Goal: Information Seeking & Learning: Learn about a topic

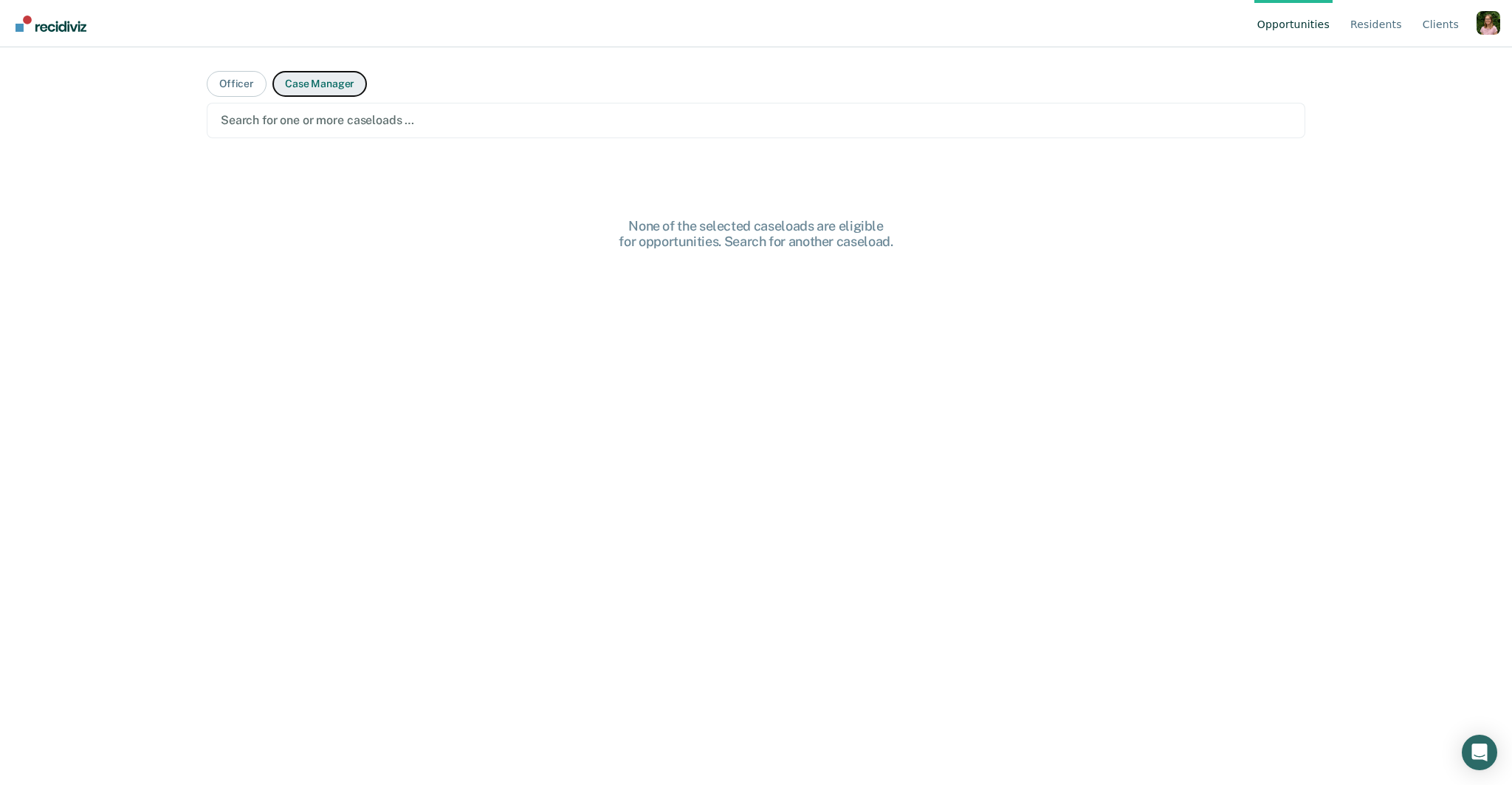
click at [332, 80] on button "Case Manager" at bounding box center [319, 83] width 94 height 26
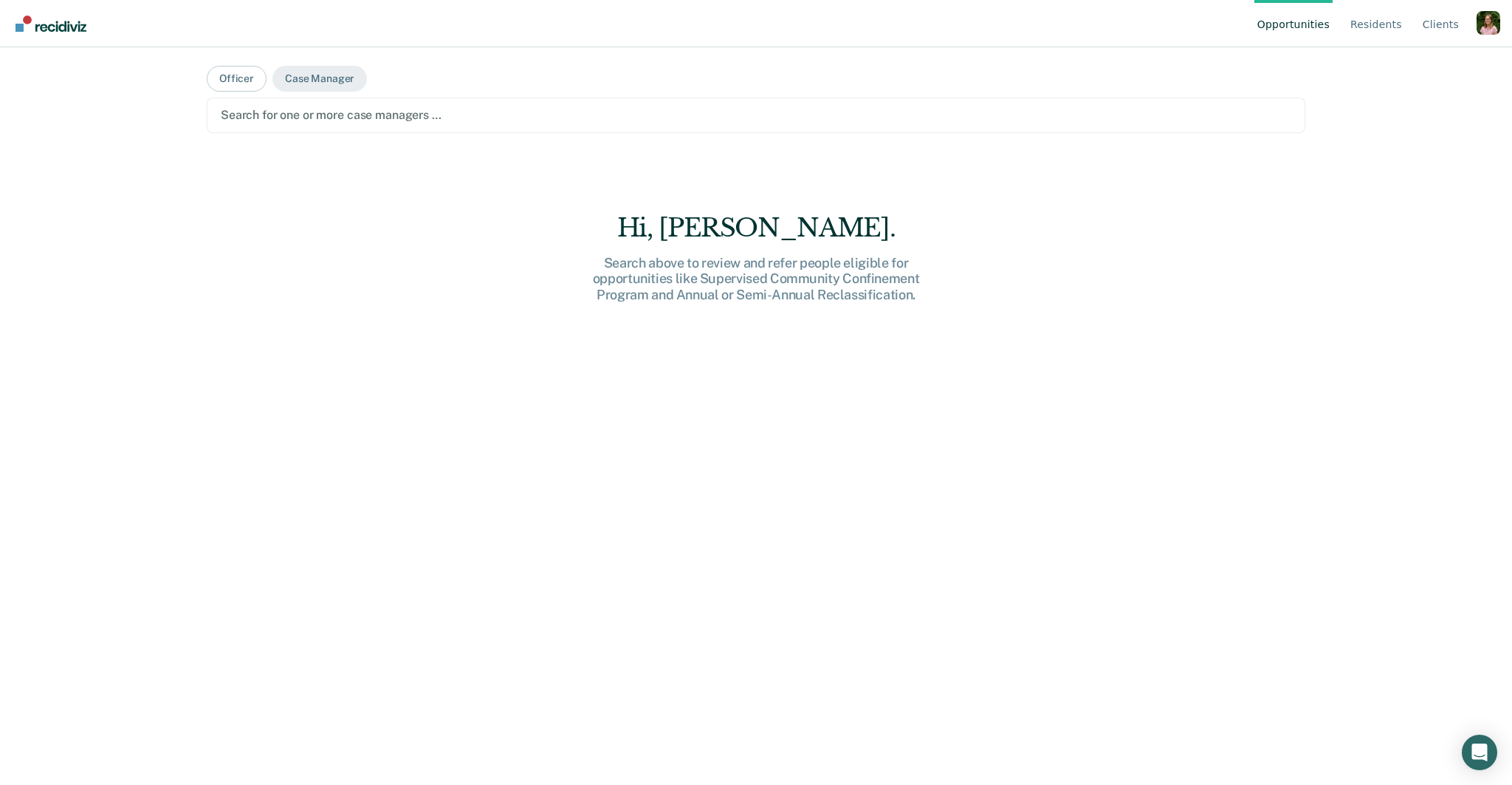
click at [368, 112] on div at bounding box center [756, 114] width 1071 height 17
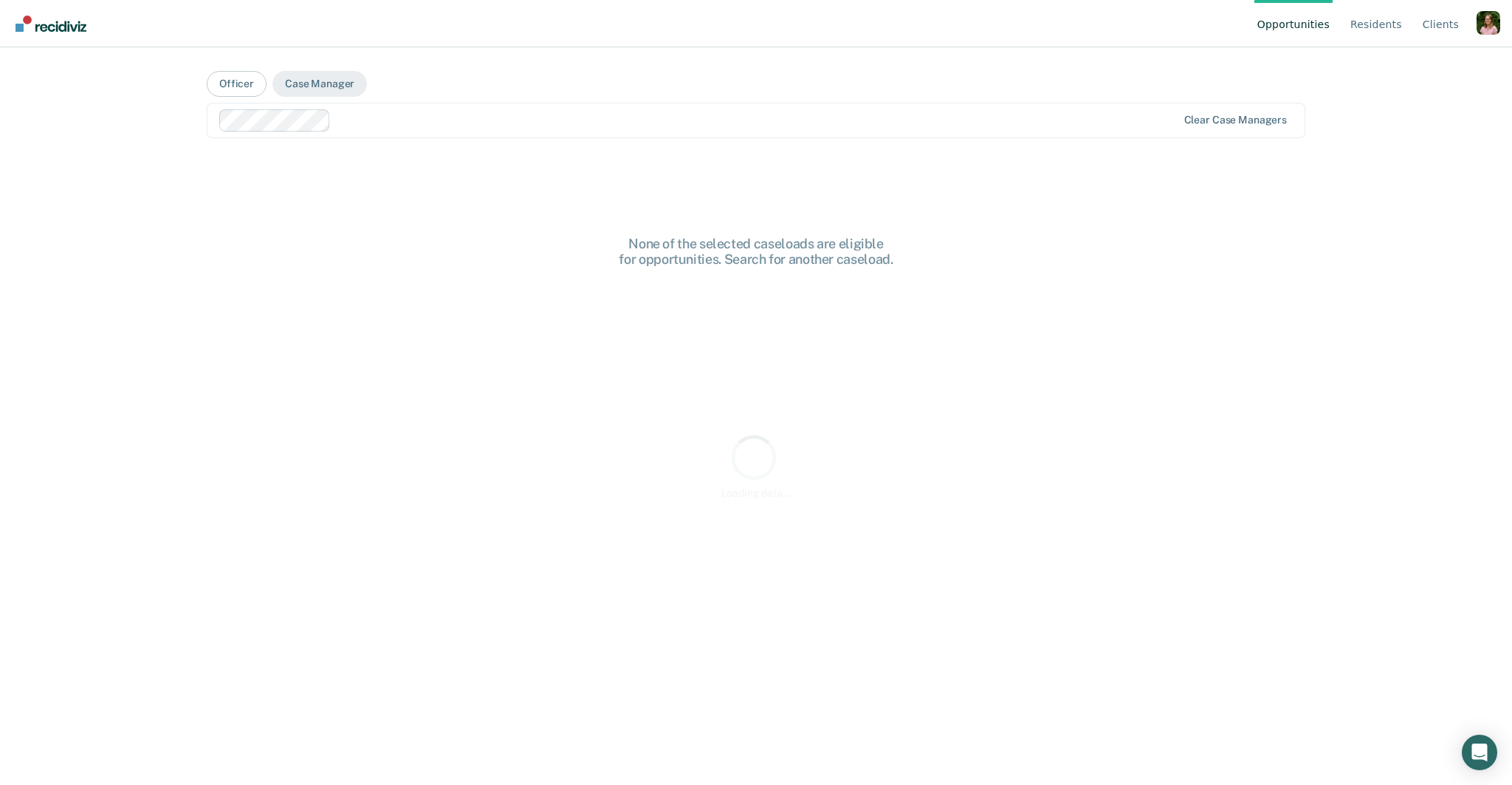
scroll to position [0, 0]
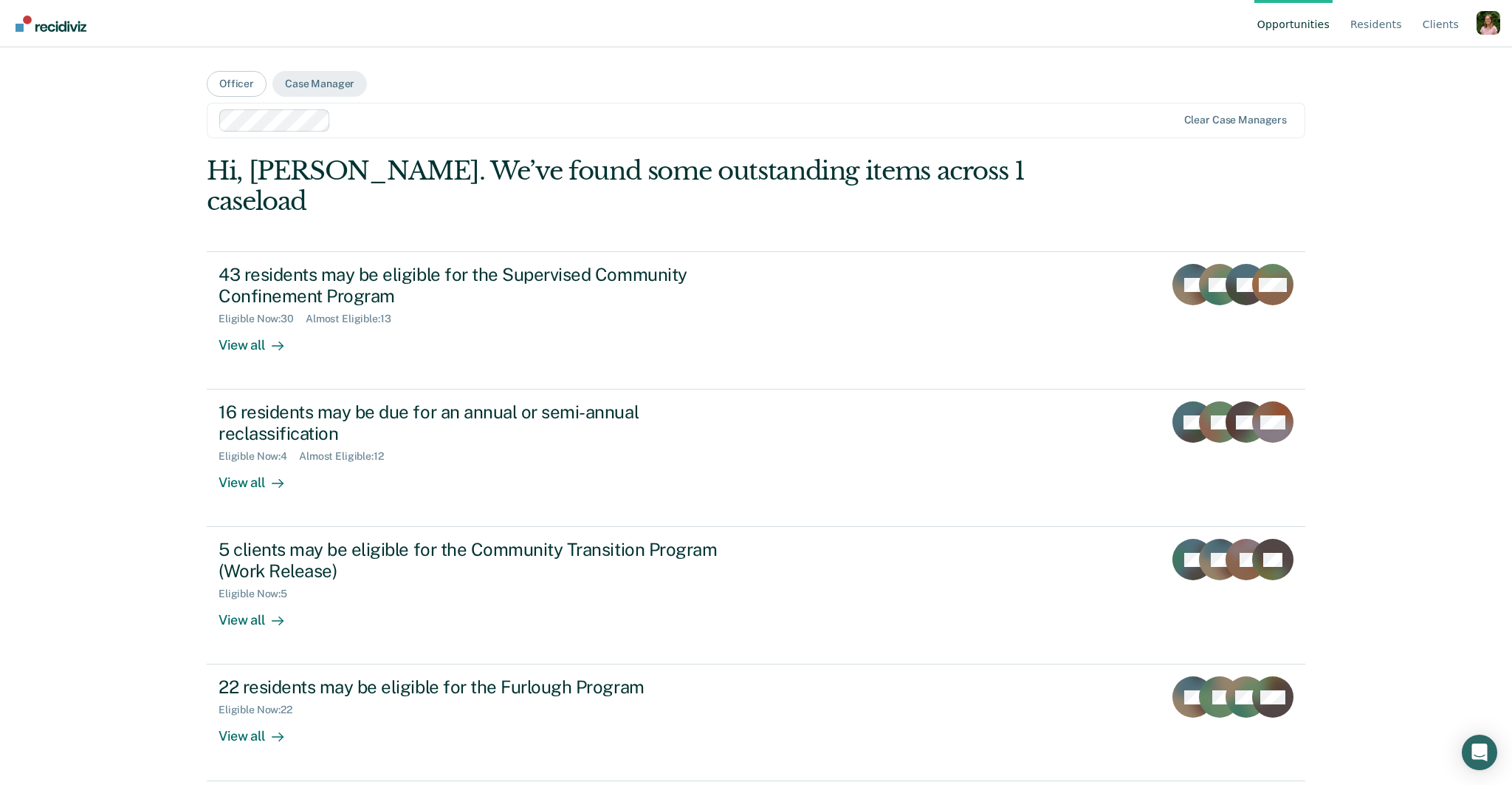
drag, startPoint x: 455, startPoint y: 122, endPoint x: 459, endPoint y: 133, distance: 11.7
click at [455, 122] on div at bounding box center [756, 120] width 840 height 17
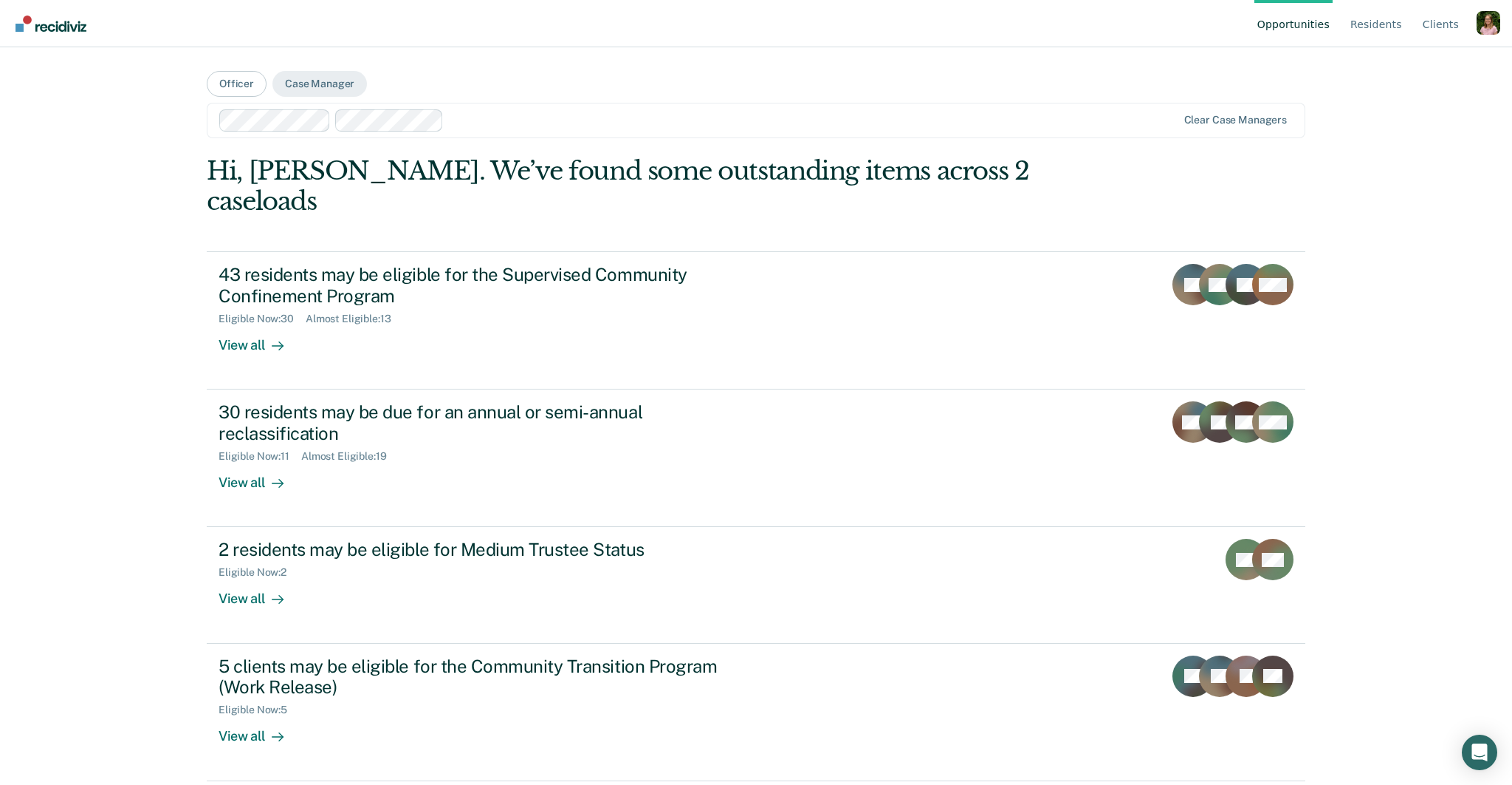
click at [578, 135] on div "Clear case managers" at bounding box center [756, 120] width 1099 height 36
click at [221, 83] on button "Officer" at bounding box center [236, 83] width 59 height 26
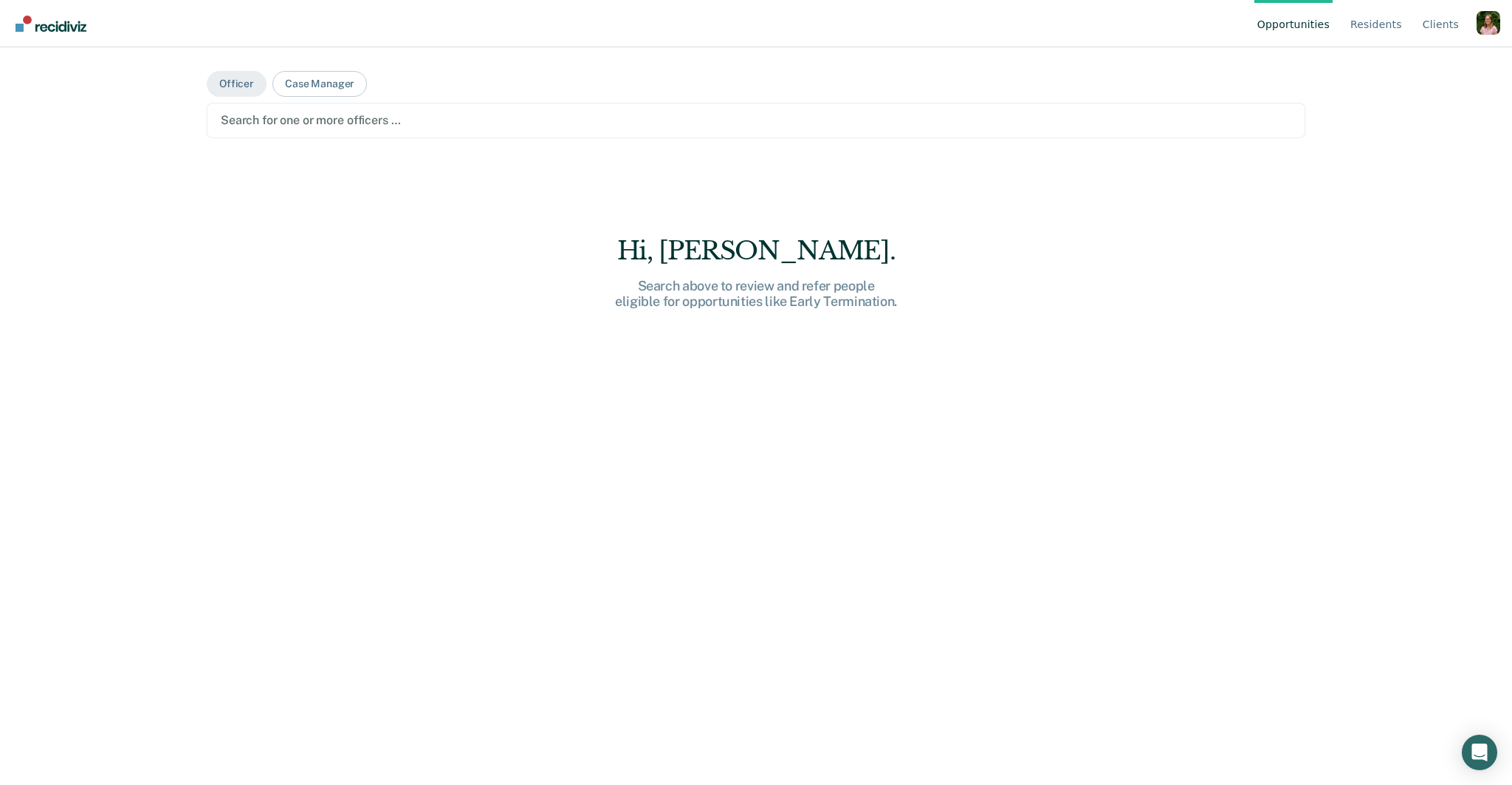
click at [624, 144] on main "Officer Case Manager Search for one or more officers … Hi, Maggie. Search above…" at bounding box center [756, 398] width 1134 height 702
click at [612, 133] on div "Search for one or more officers …" at bounding box center [756, 120] width 1099 height 36
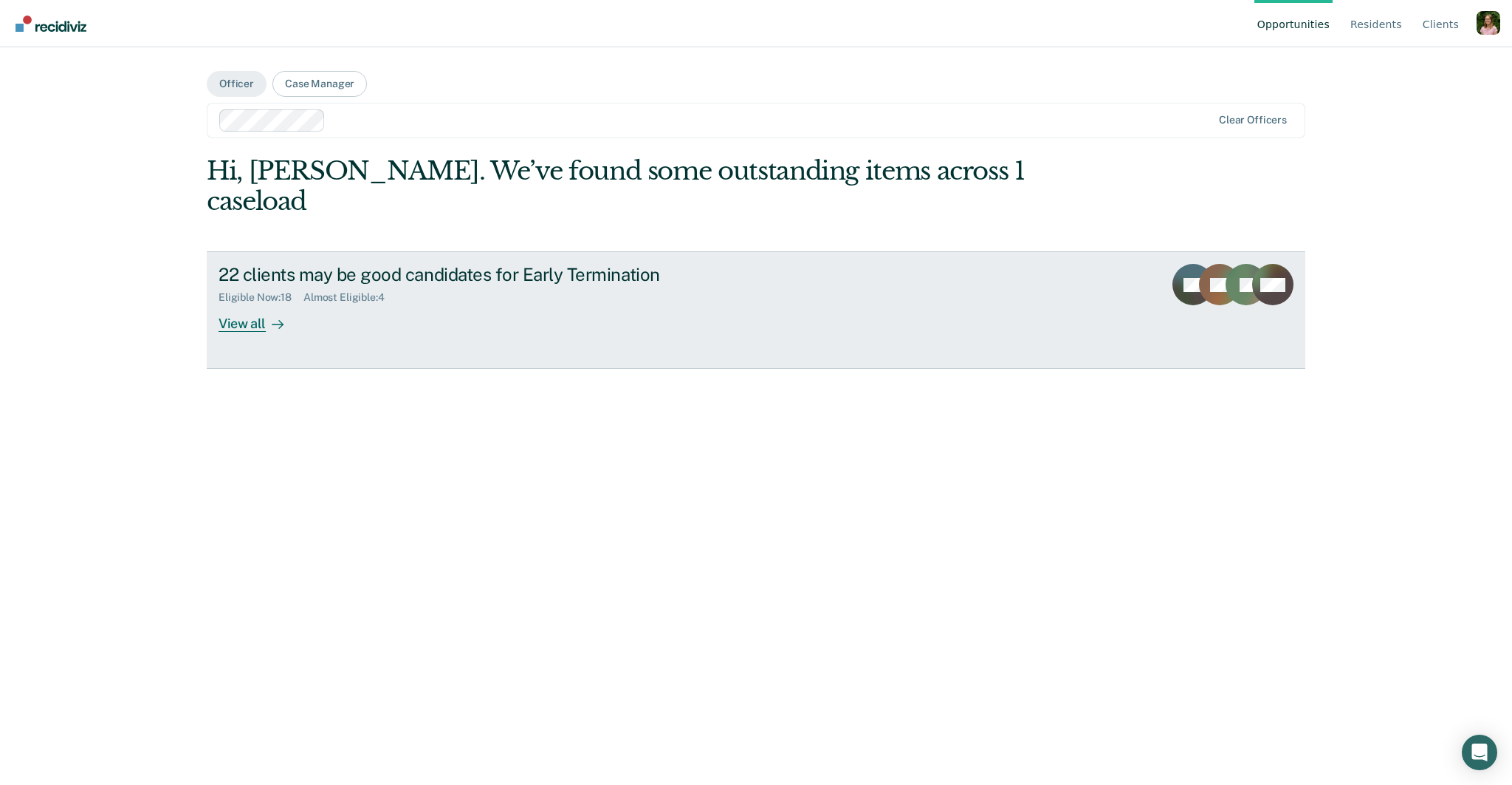
click at [562, 285] on div "Eligible Now : 18 Almost Eligible : 4" at bounding box center [478, 294] width 518 height 18
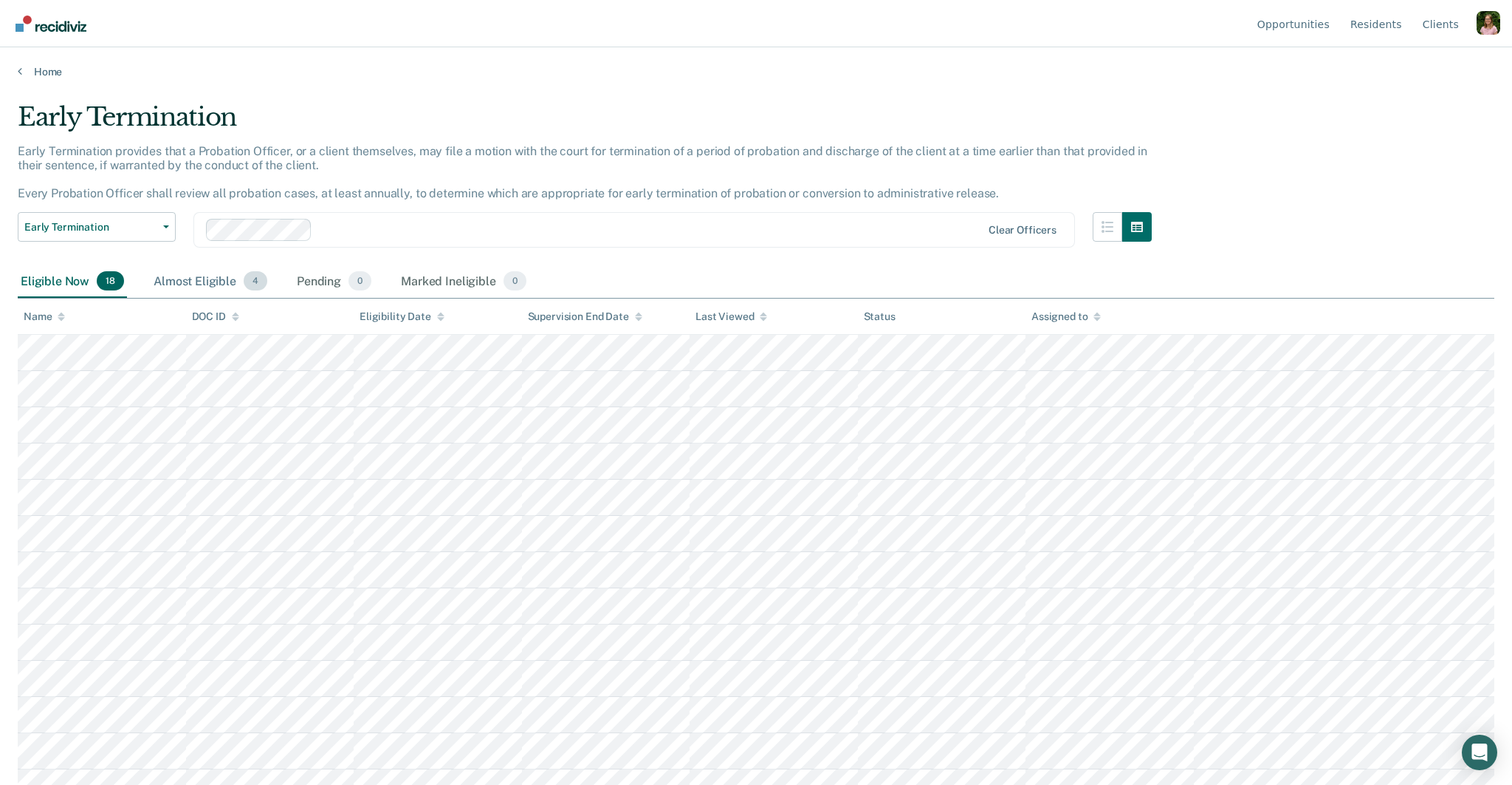
click at [227, 289] on div "Almost Eligible 4" at bounding box center [210, 281] width 120 height 33
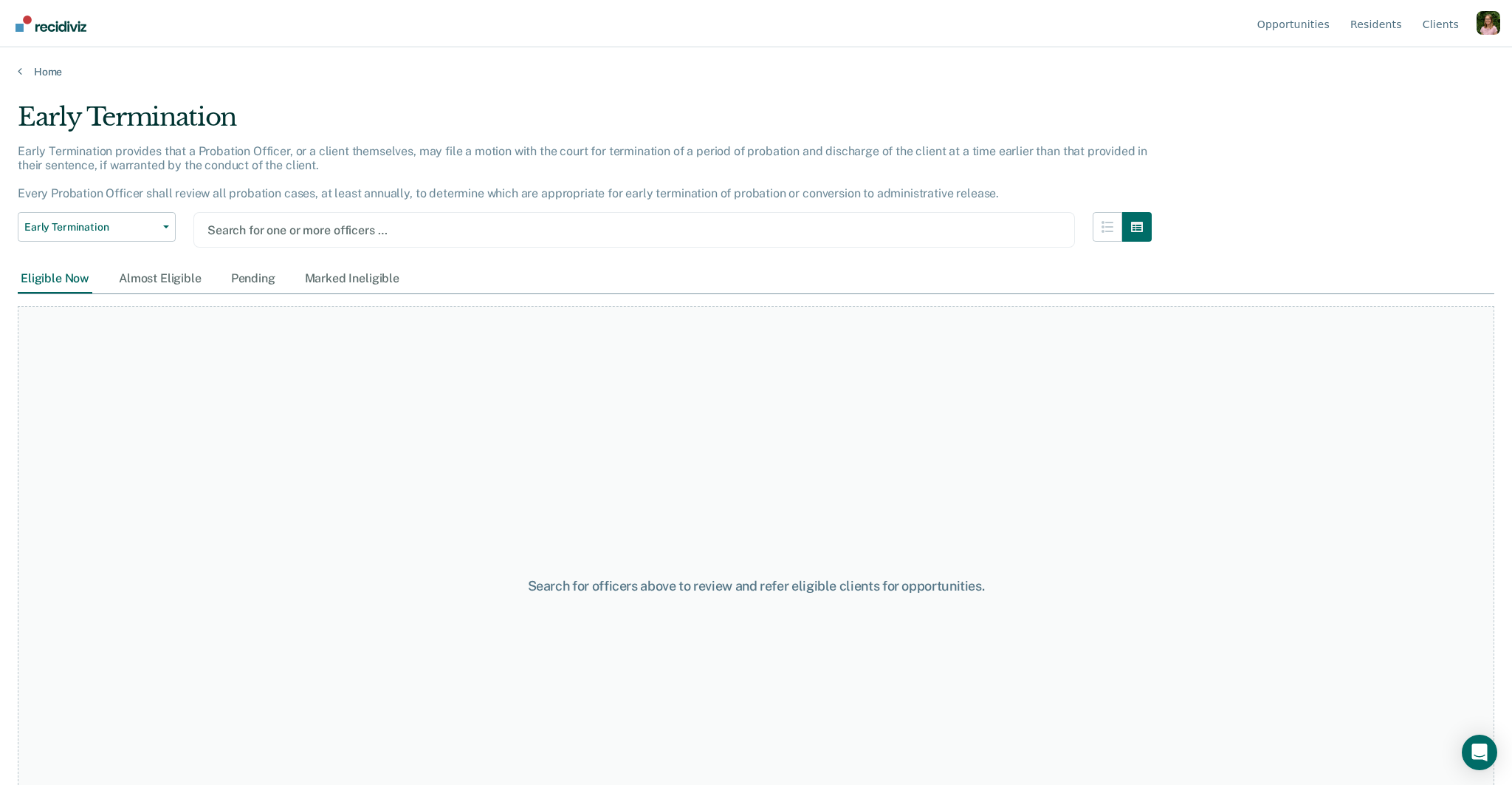
click at [608, 224] on div at bounding box center [635, 229] width 854 height 17
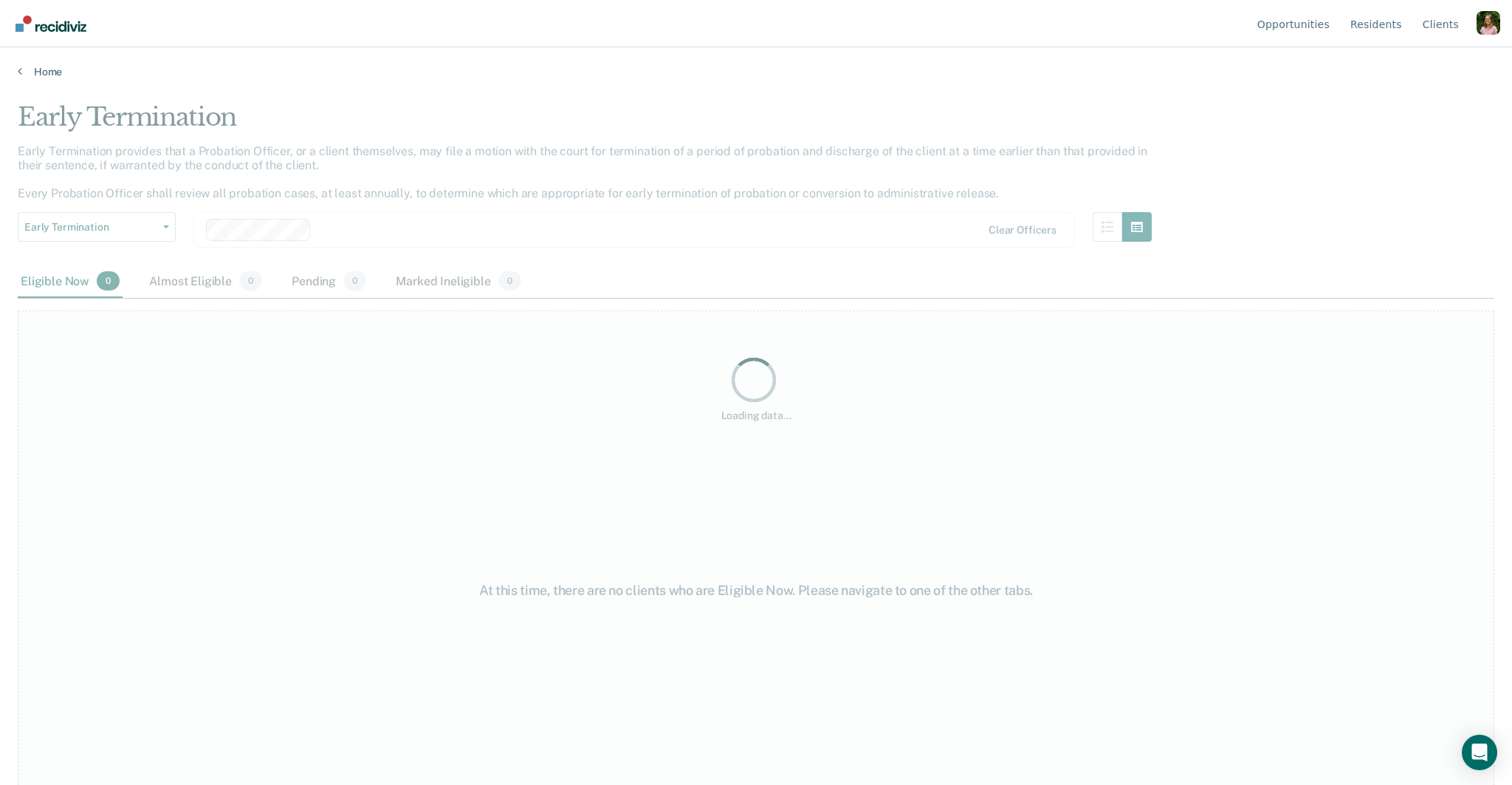
click at [578, 233] on div "Loading data..." at bounding box center [756, 387] width 1477 height 571
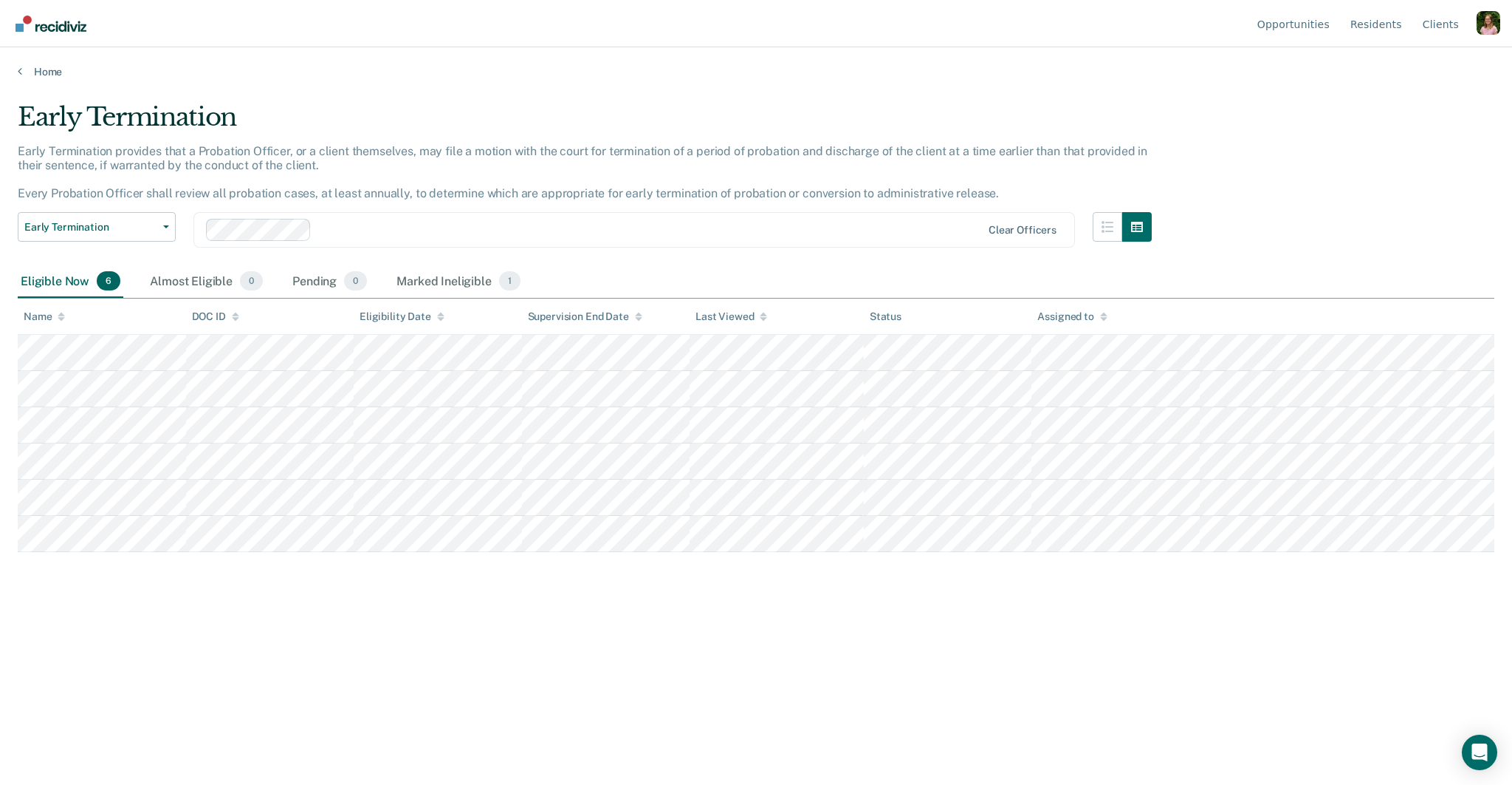
click at [394, 241] on div "Clear officers" at bounding box center [634, 229] width 881 height 36
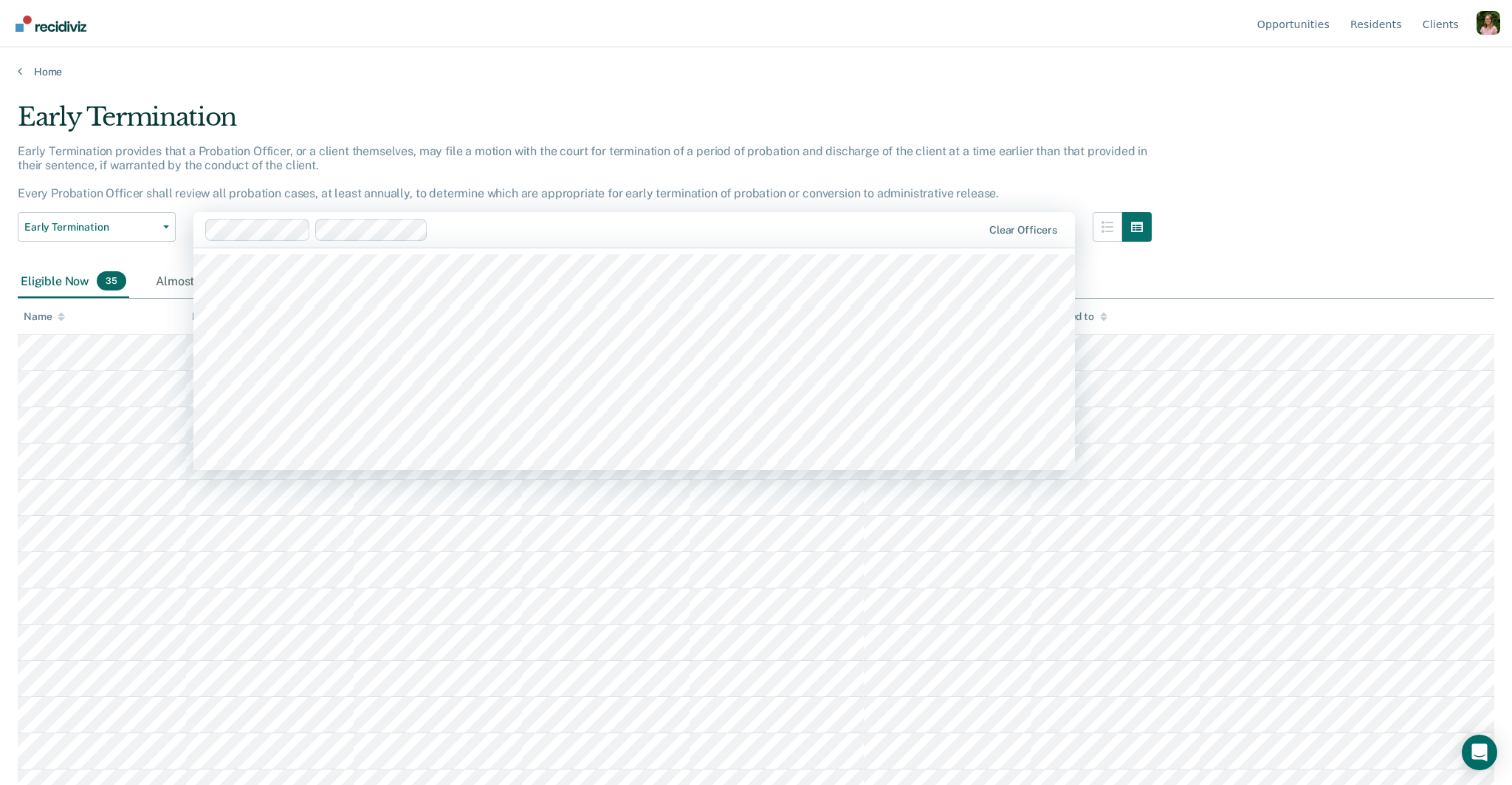
click at [492, 234] on div at bounding box center [708, 229] width 548 height 17
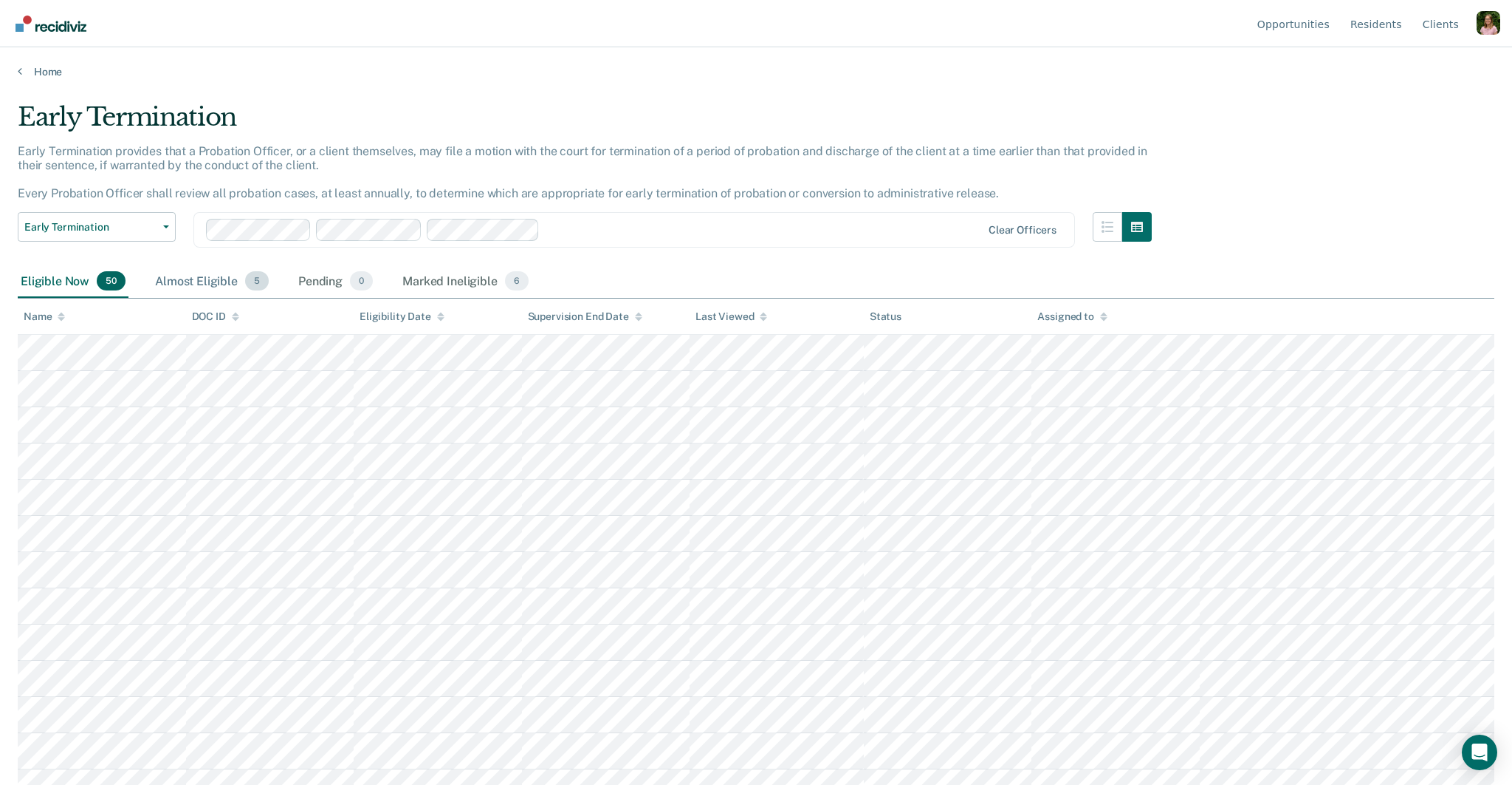
click at [239, 292] on div "Almost Eligible 5" at bounding box center [212, 281] width 120 height 33
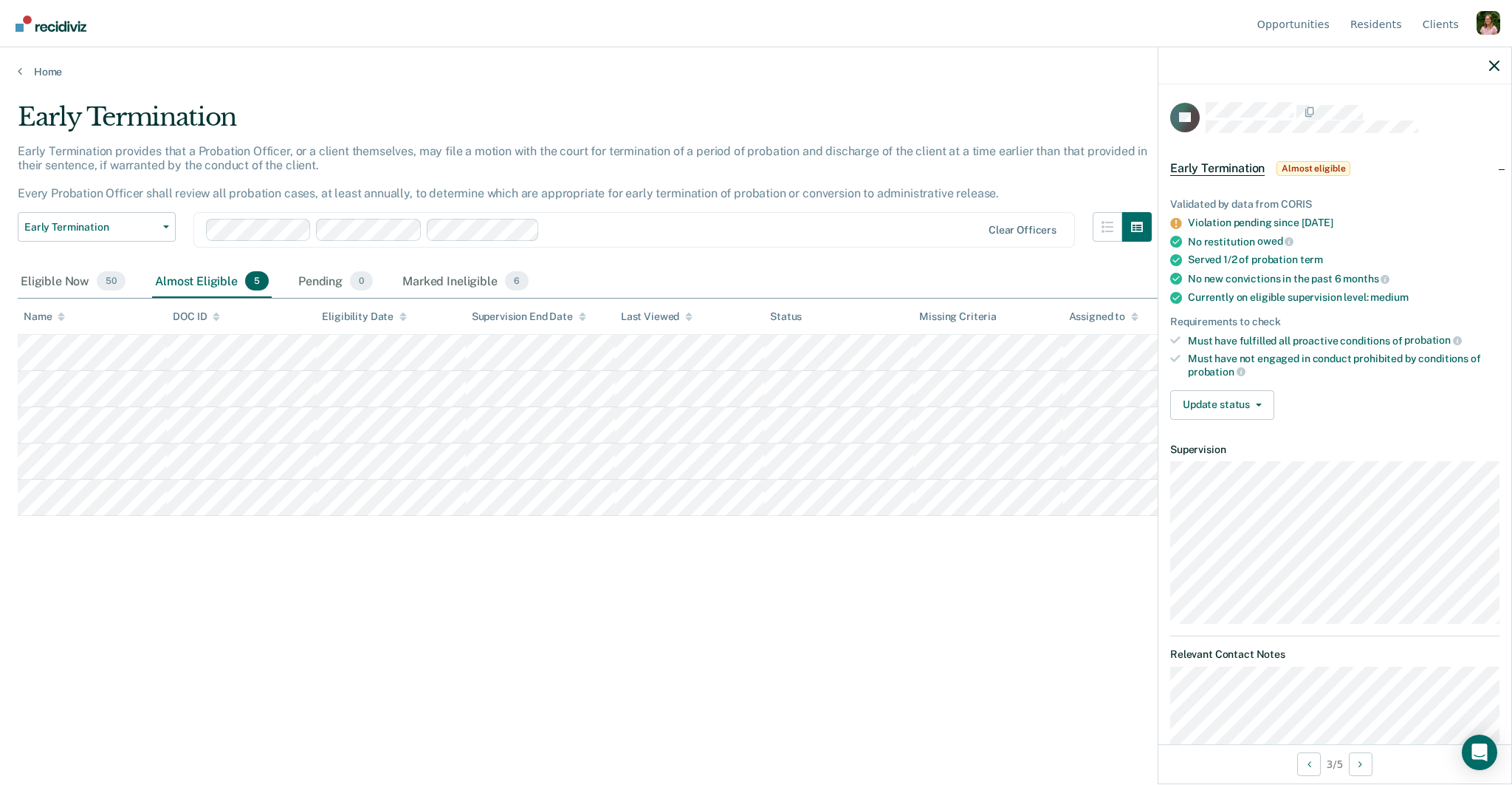
click at [498, 112] on div "Early Termination" at bounding box center [585, 122] width 1134 height 42
click at [549, 130] on div "Early Termination" at bounding box center [585, 122] width 1134 height 42
click at [155, 229] on span "Early Termination" at bounding box center [91, 227] width 133 height 13
drag, startPoint x: 158, startPoint y: 228, endPoint x: 150, endPoint y: 227, distance: 8.1
click at [157, 228] on span "button" at bounding box center [163, 227] width 12 height 3
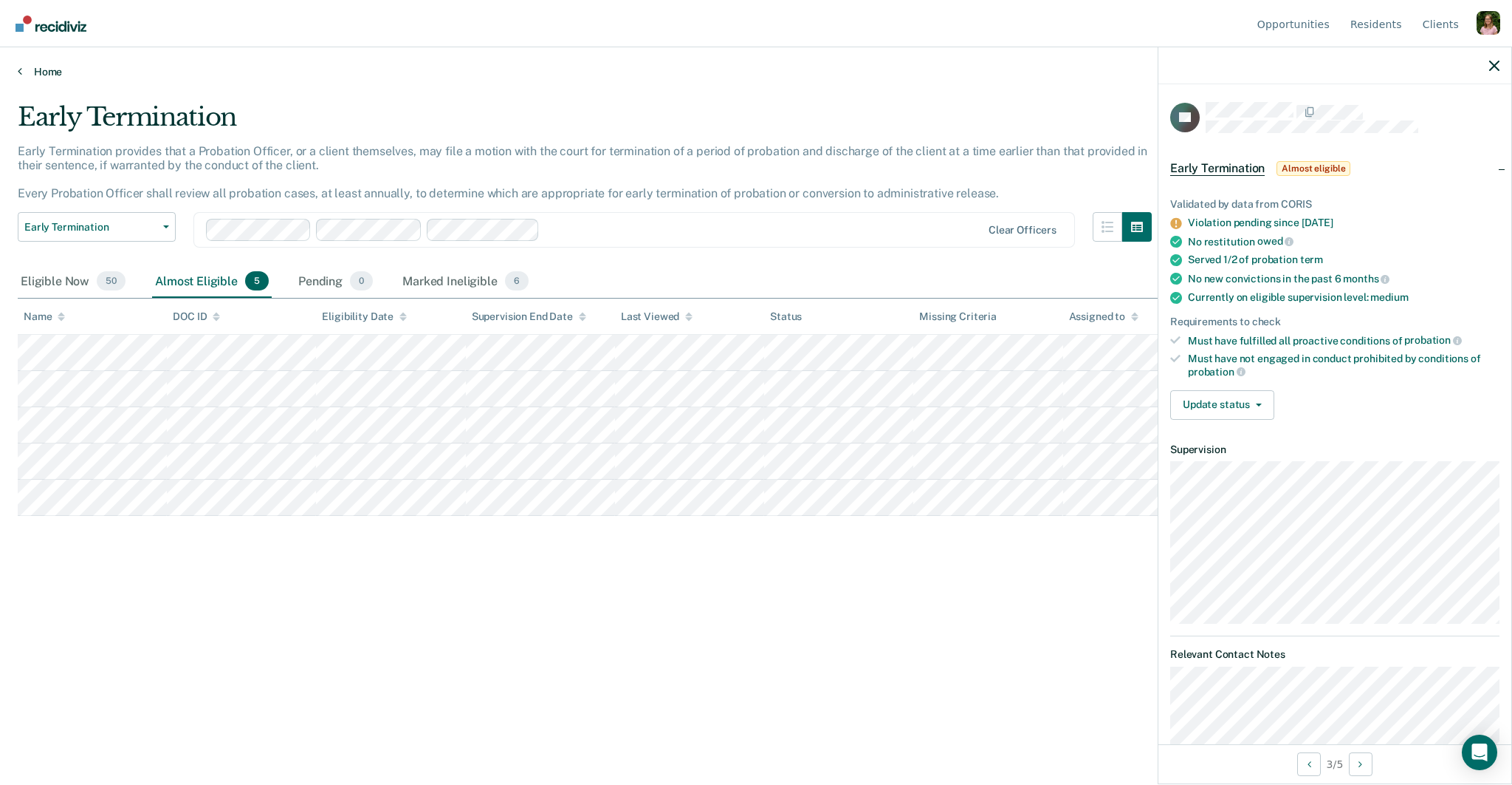
click at [32, 73] on link "Home" at bounding box center [756, 71] width 1477 height 13
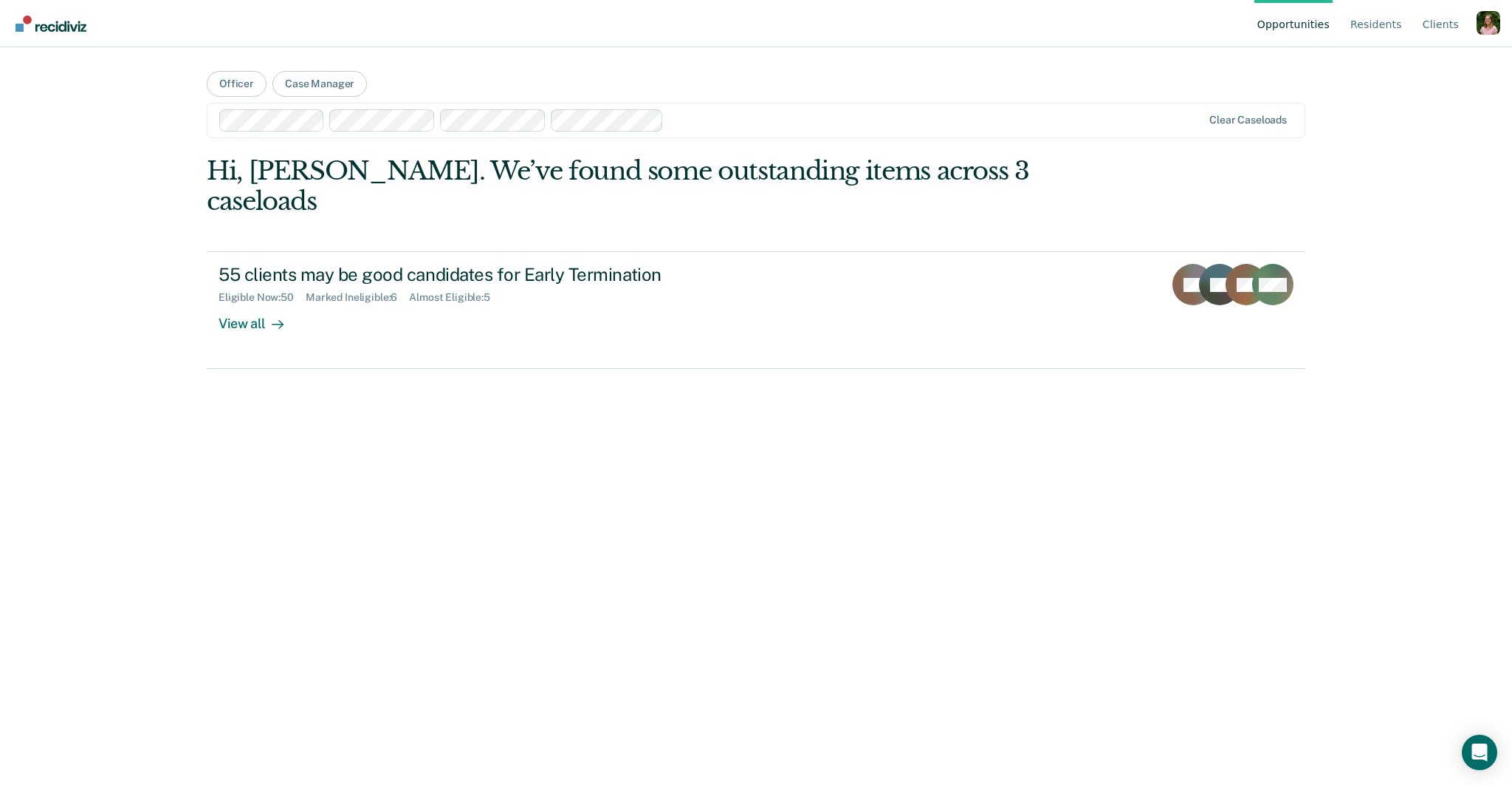
click at [708, 133] on div "Clear caseloads" at bounding box center [756, 120] width 1099 height 36
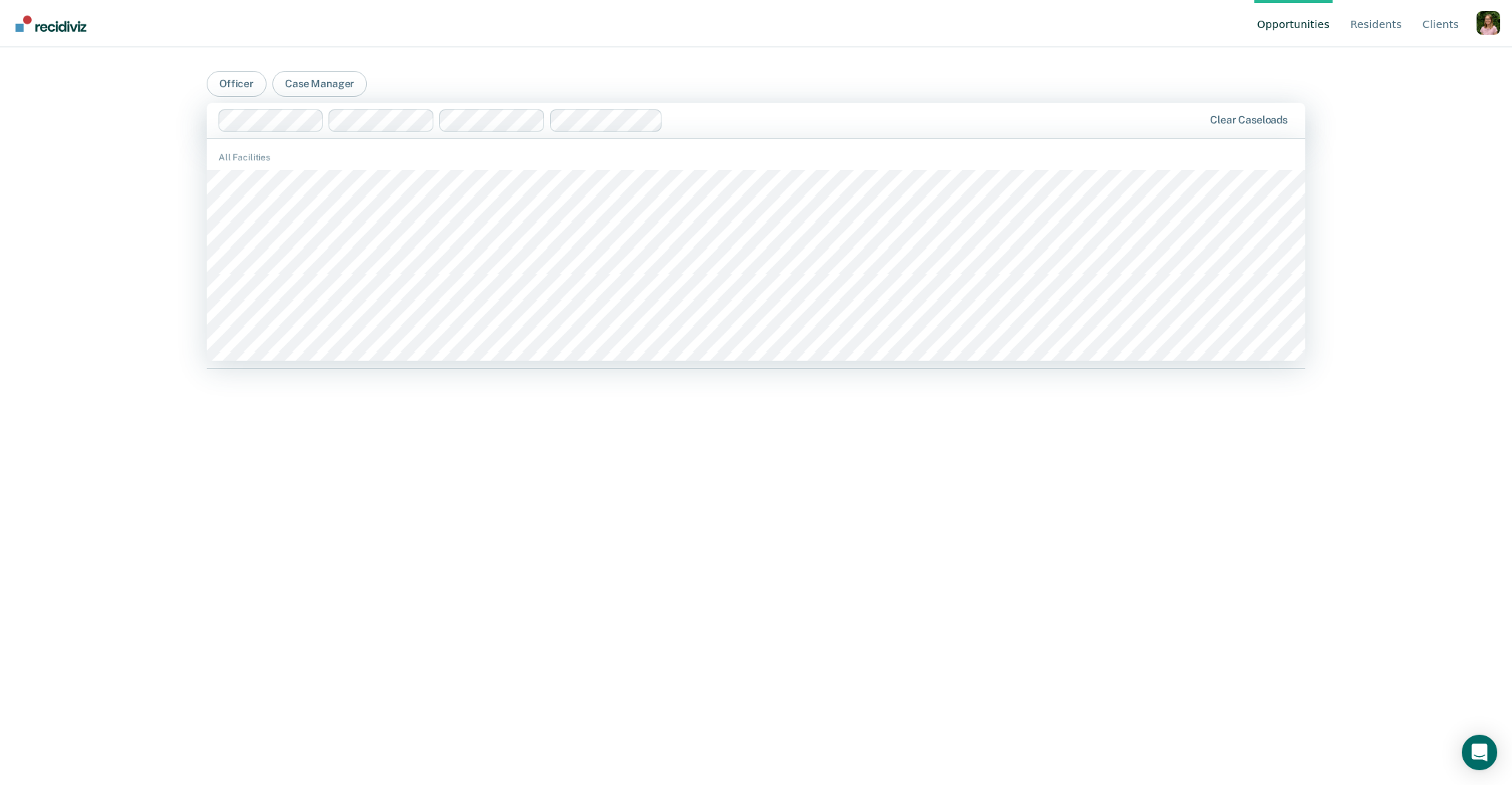
click at [729, 128] on div at bounding box center [935, 120] width 534 height 17
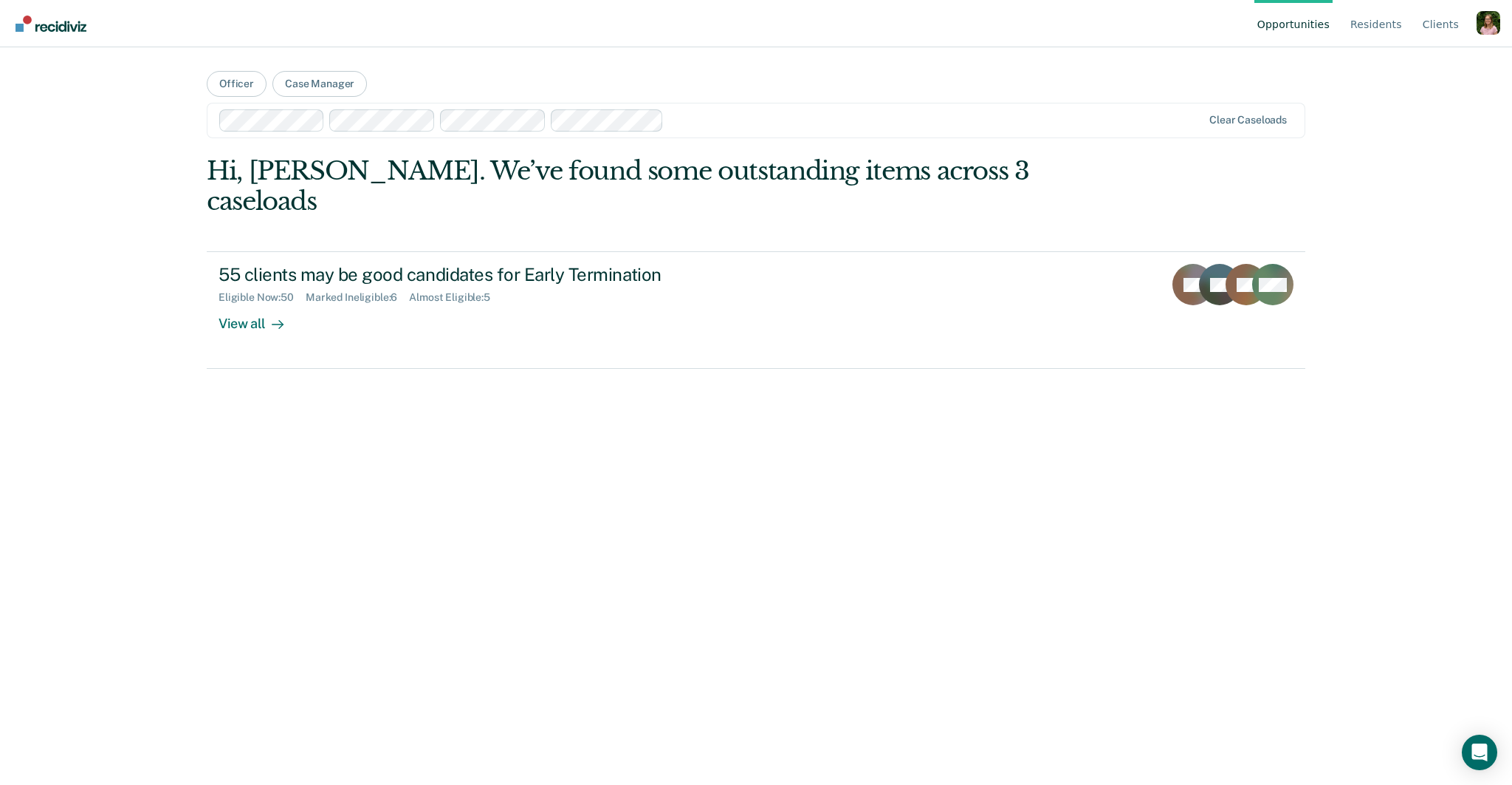
click at [700, 120] on div at bounding box center [935, 120] width 532 height 17
click at [262, 87] on button "Officer" at bounding box center [236, 83] width 59 height 26
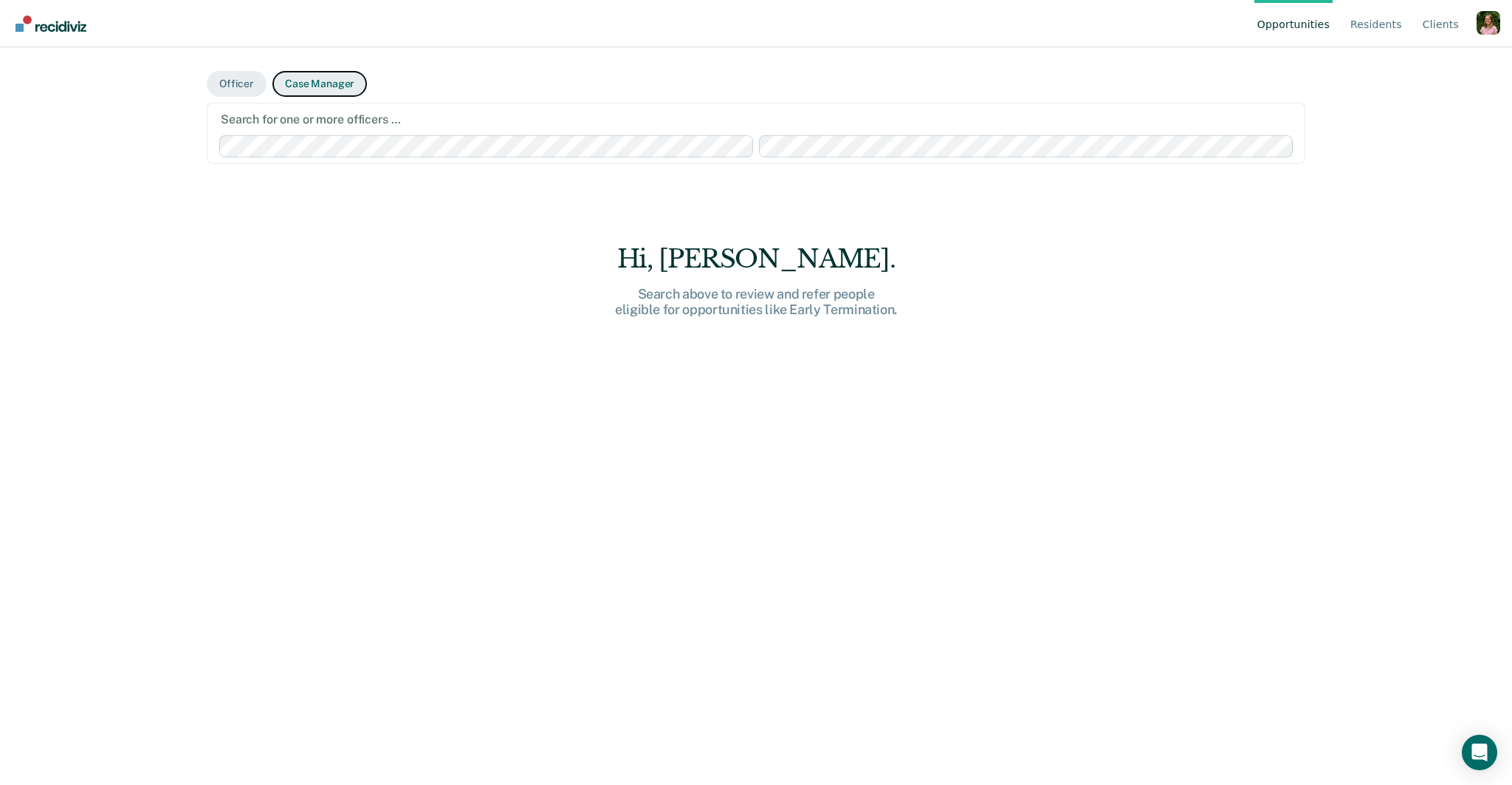
click at [332, 82] on button "Case Manager" at bounding box center [319, 83] width 94 height 26
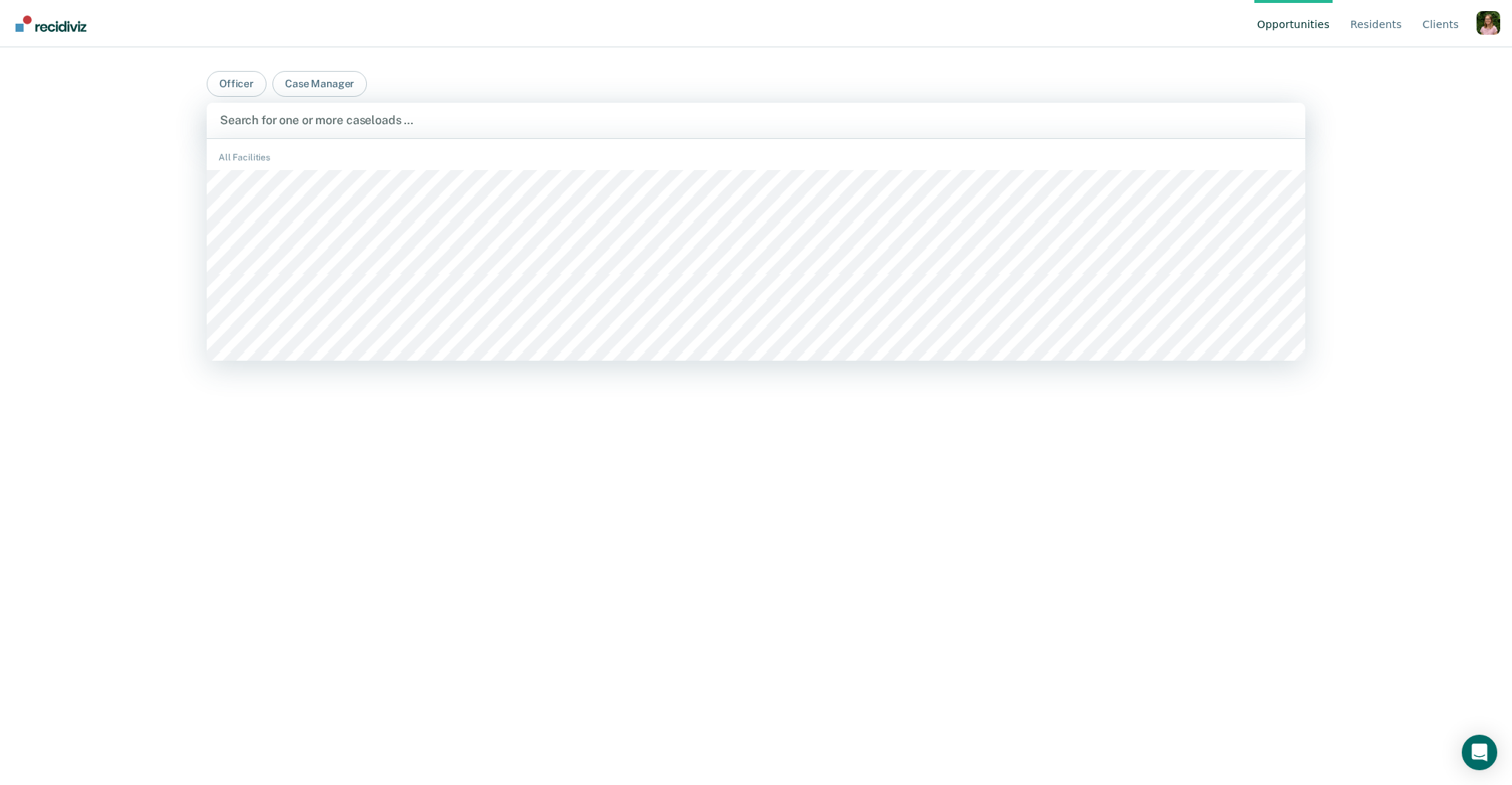
click at [604, 116] on div at bounding box center [756, 120] width 1073 height 17
click at [329, 94] on button "Case Manager" at bounding box center [319, 83] width 94 height 26
click at [343, 113] on div at bounding box center [756, 120] width 1073 height 17
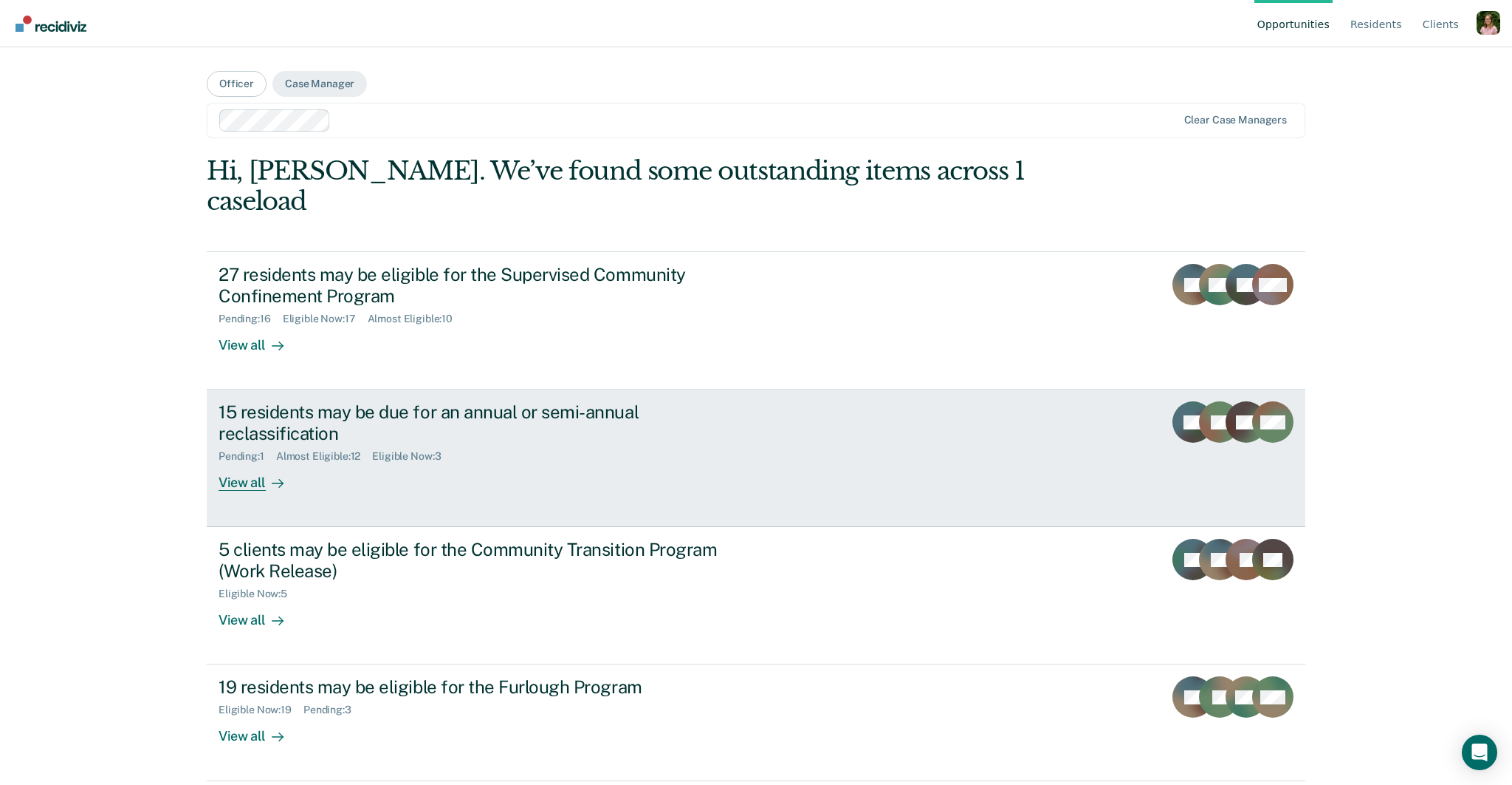
click at [447, 401] on div "15 residents may be due for an annual or semi-annual reclassification" at bounding box center [478, 422] width 518 height 43
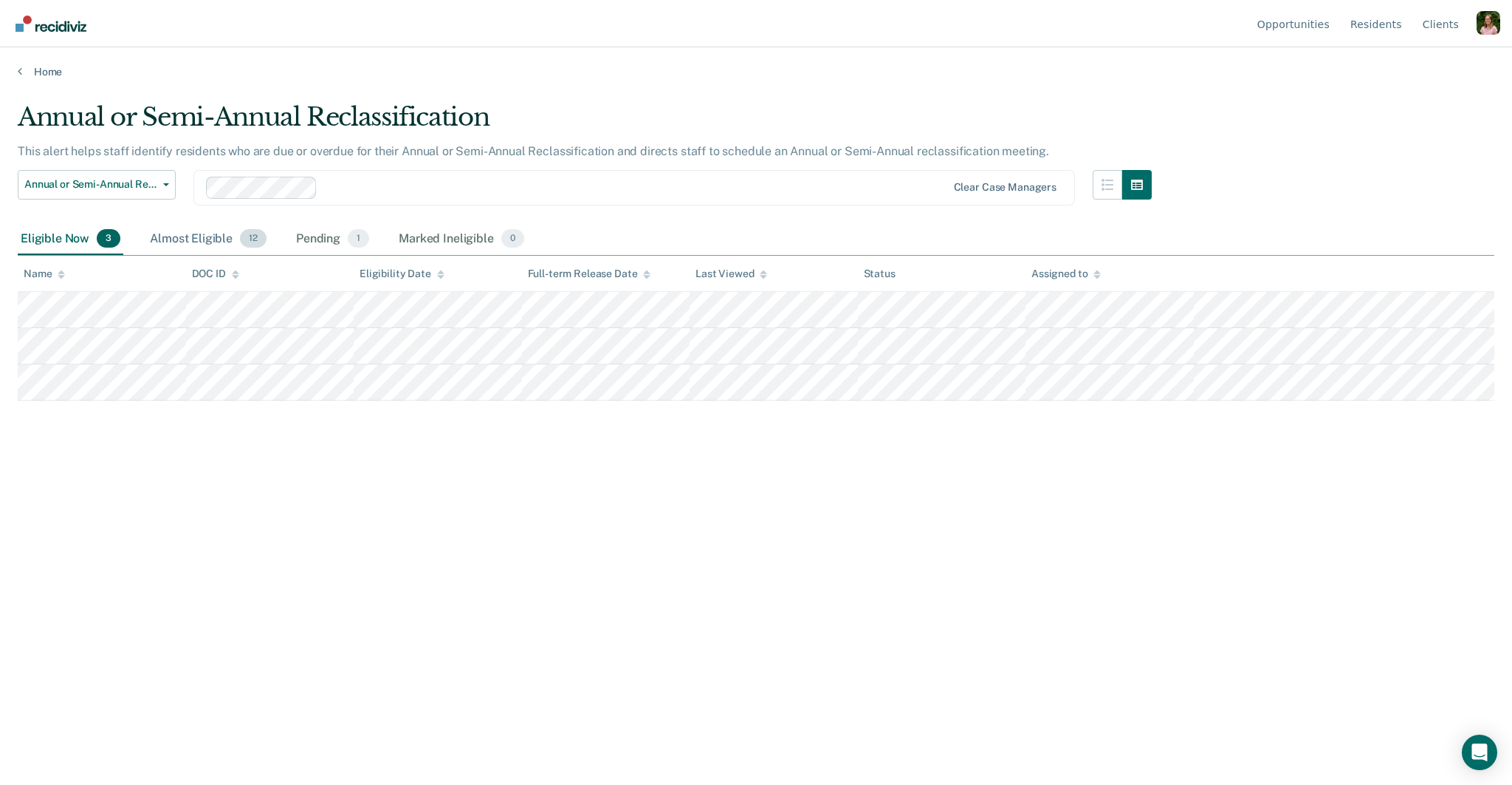
click at [215, 229] on div "Almost Eligible 12" at bounding box center [208, 239] width 123 height 33
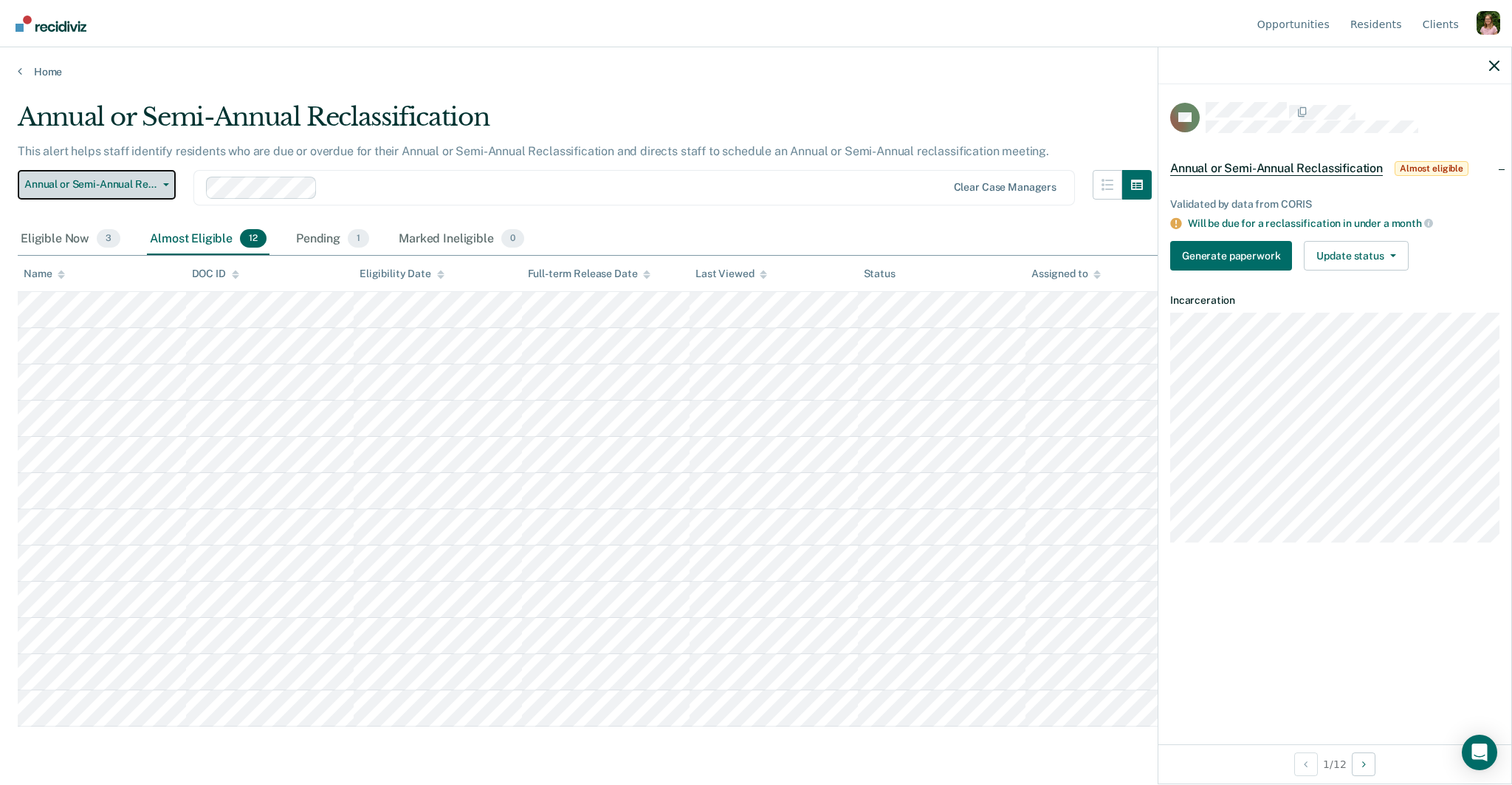
click at [152, 182] on span "Annual or Semi-Annual Reclassification" at bounding box center [91, 184] width 133 height 13
click at [152, 182] on div "Annual or Semi-Annual Reclassification Supervised Community Confinement Program…" at bounding box center [96, 196] width 158 height 53
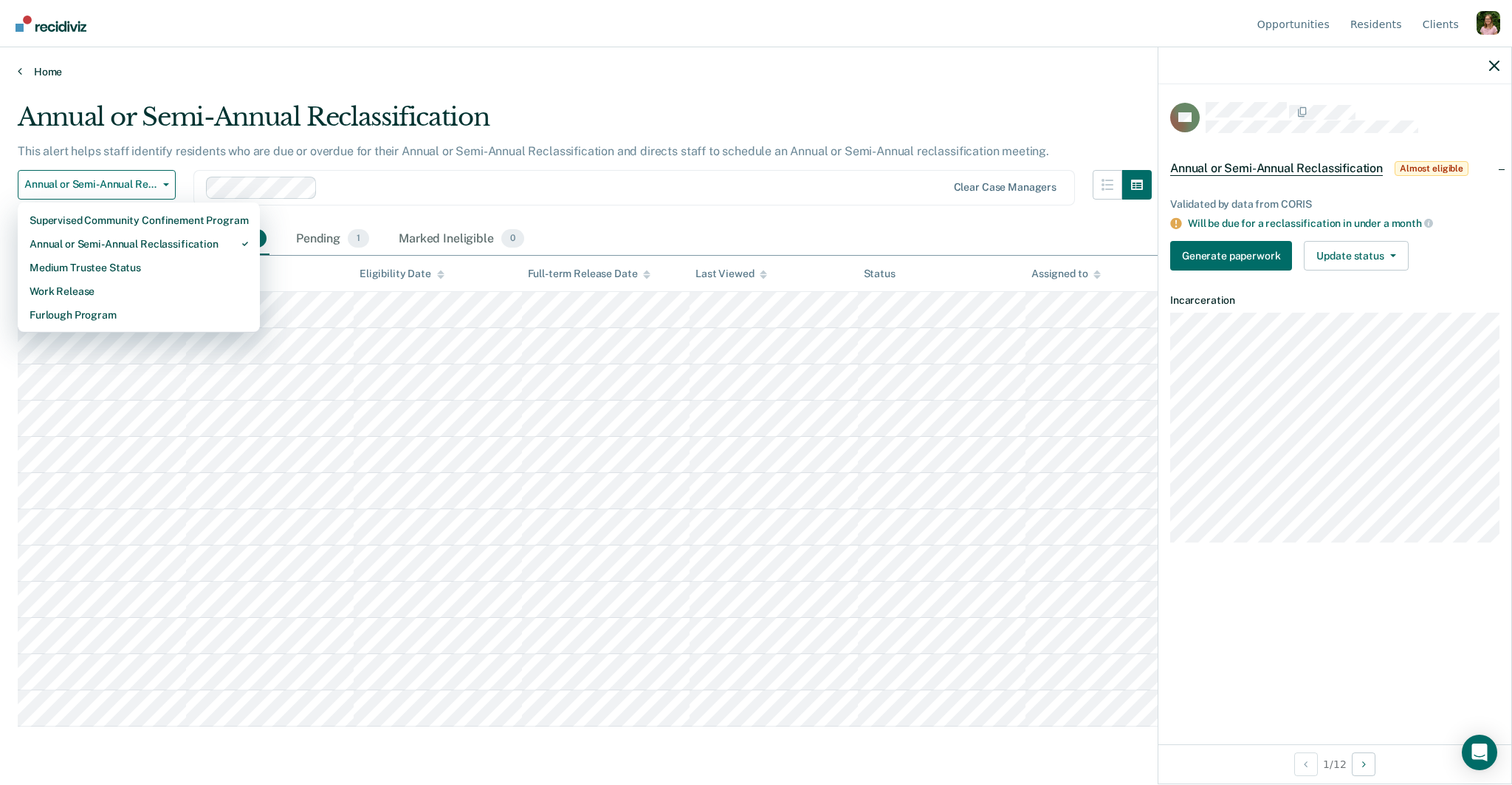
click at [59, 71] on link "Home" at bounding box center [756, 71] width 1477 height 13
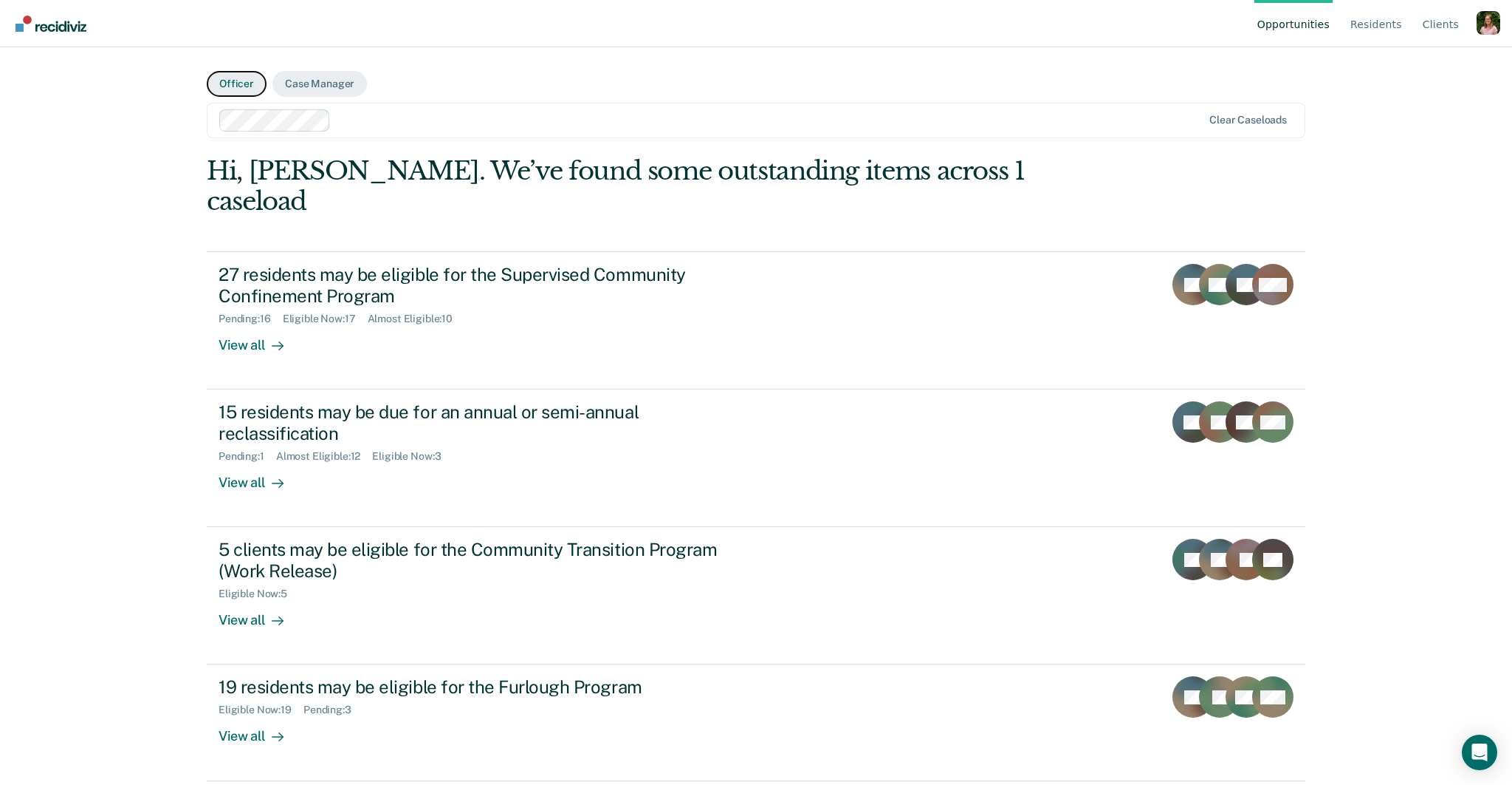
drag, startPoint x: 235, startPoint y: 85, endPoint x: 257, endPoint y: 90, distance: 22.6
click at [235, 85] on button "Officer" at bounding box center [236, 83] width 59 height 26
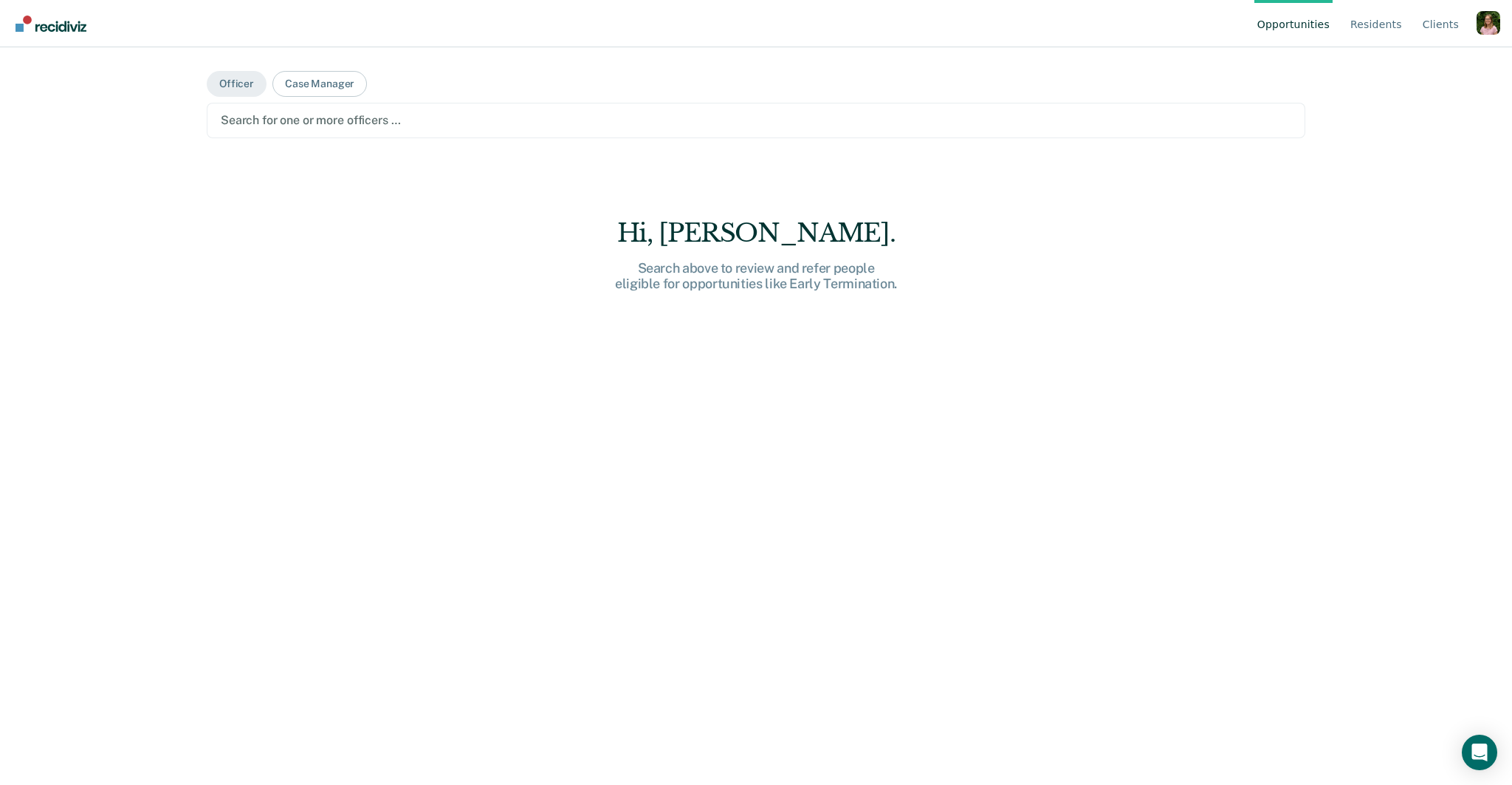
click at [403, 127] on div at bounding box center [756, 120] width 1071 height 17
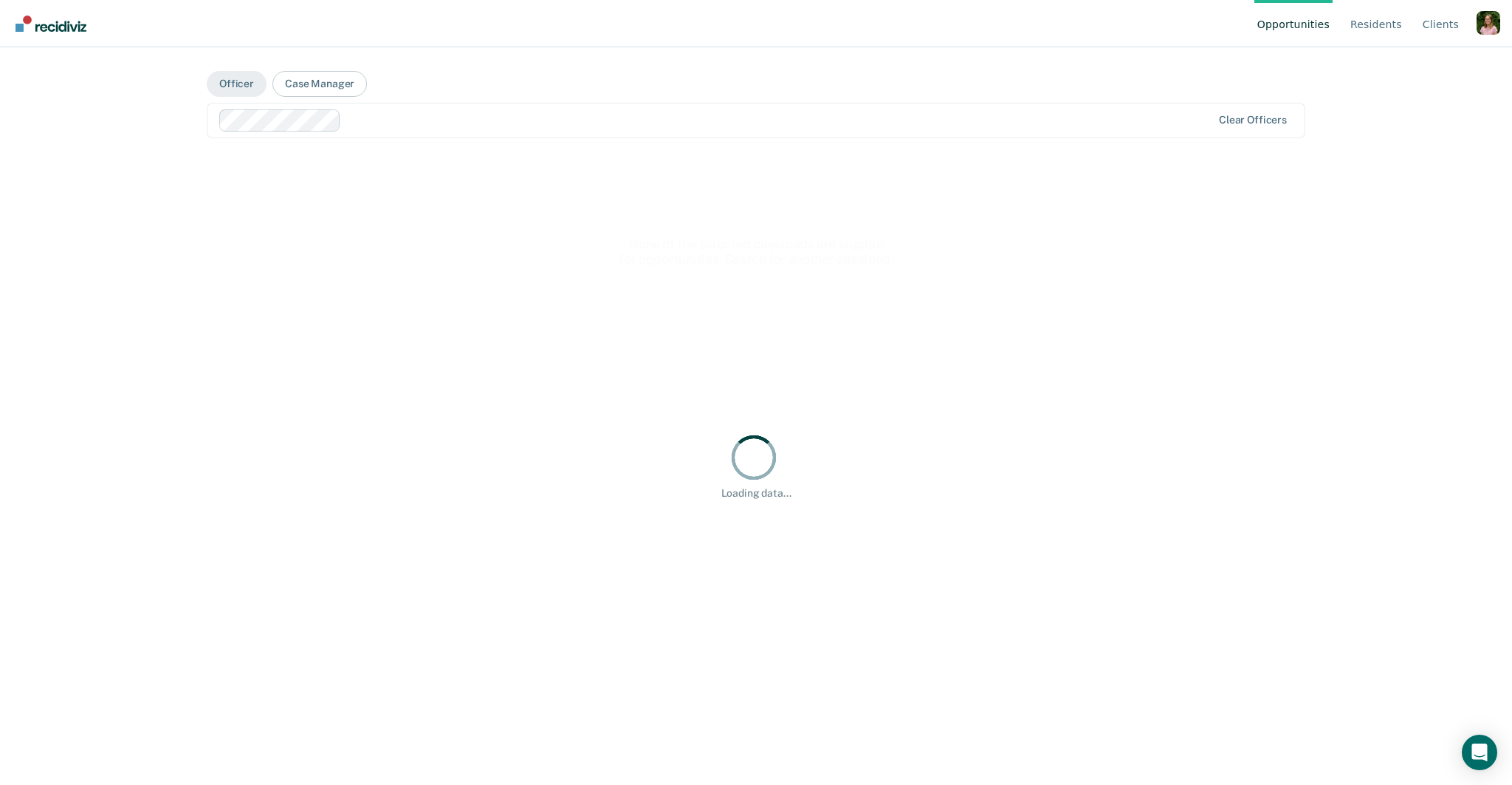
click at [382, 129] on div at bounding box center [716, 121] width 994 height 22
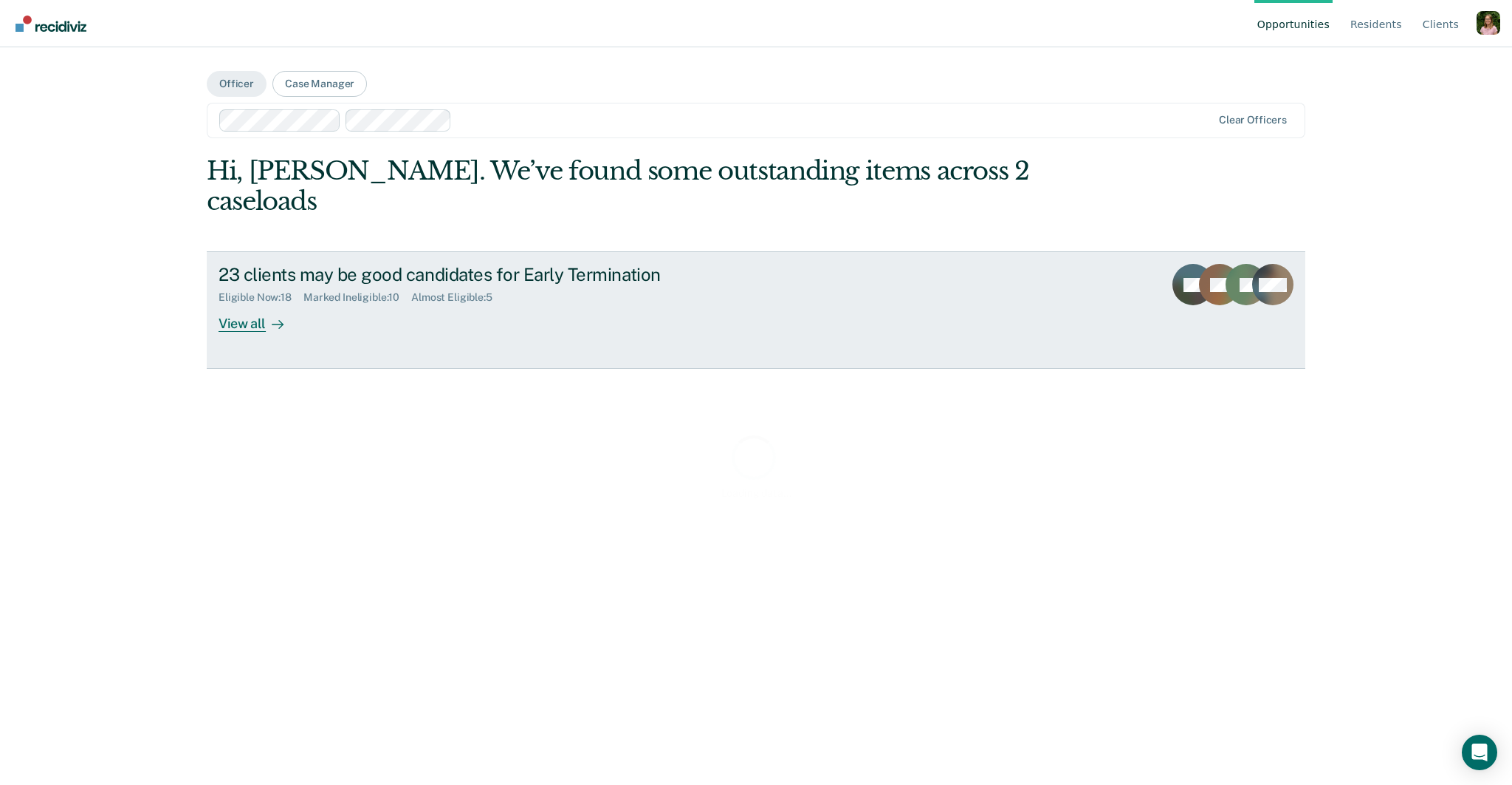
click at [407, 264] on div "23 clients may be good candidates for Early Termination" at bounding box center [478, 274] width 518 height 21
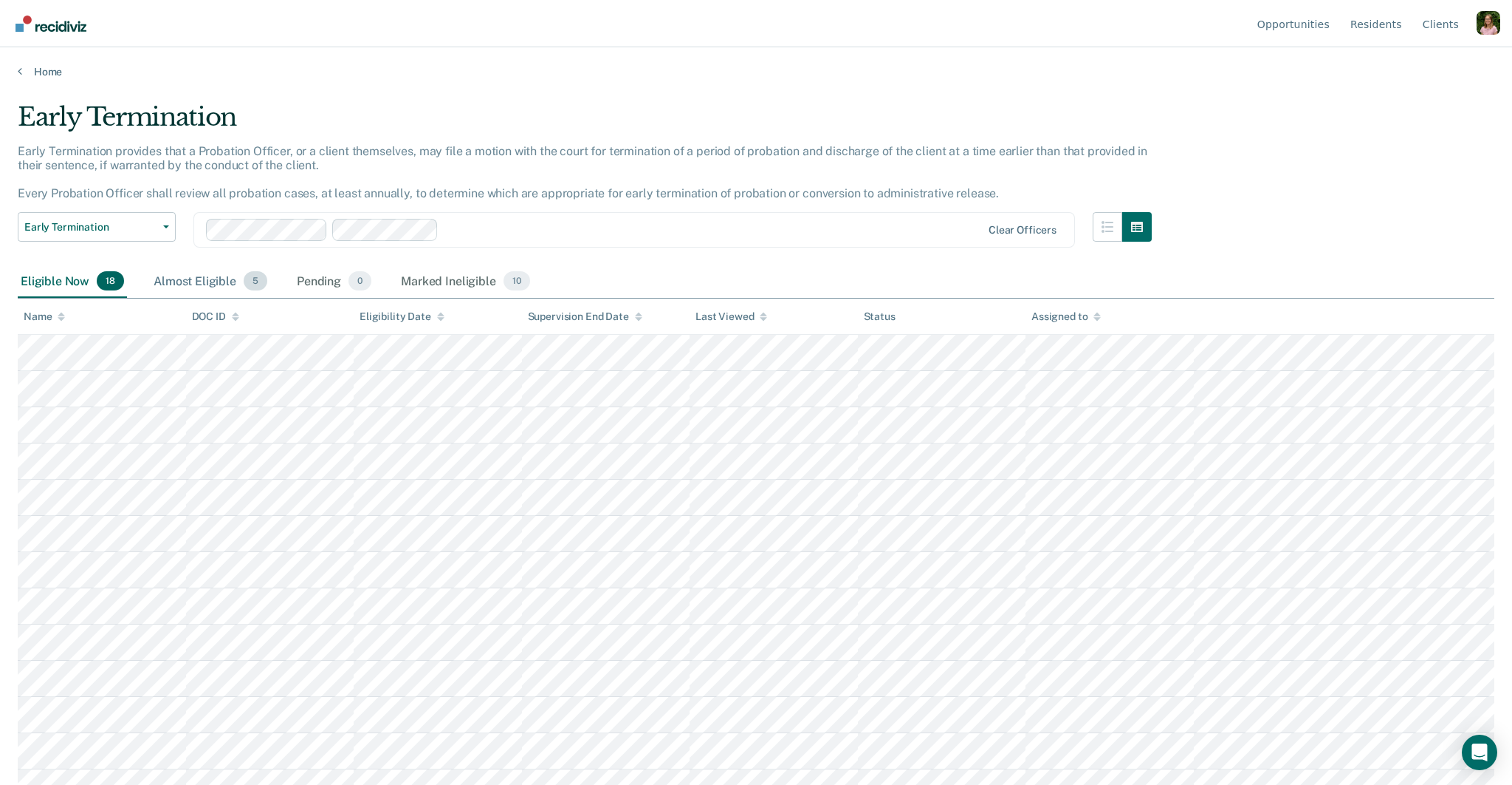
click at [201, 274] on div "Almost Eligible 5" at bounding box center [210, 281] width 120 height 33
